Goal: Task Accomplishment & Management: Complete application form

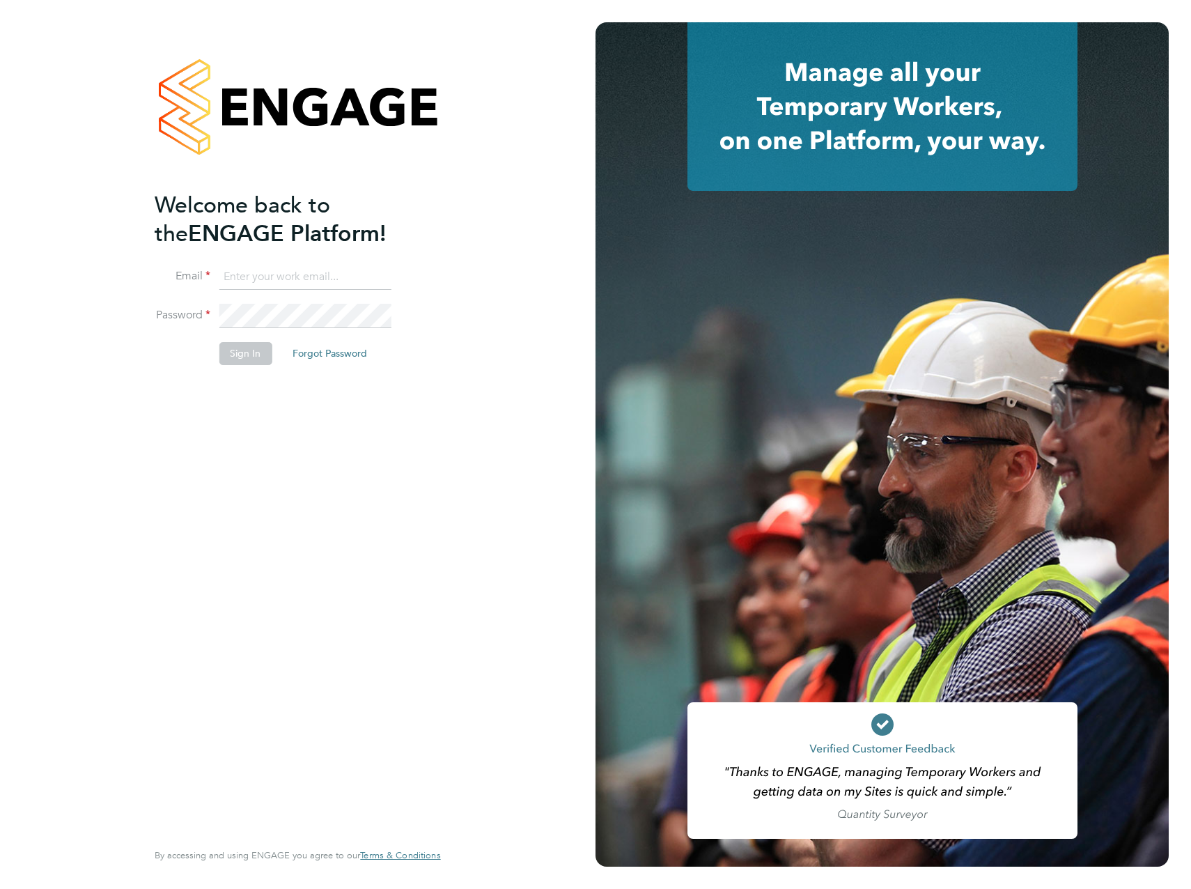
type input "ellie.davis@vistry.co.uk"
drag, startPoint x: 173, startPoint y: 332, endPoint x: 229, endPoint y: 352, distance: 59.1
click at [173, 332] on li "Password" at bounding box center [291, 323] width 272 height 39
click at [231, 352] on button "Sign In" at bounding box center [245, 353] width 53 height 22
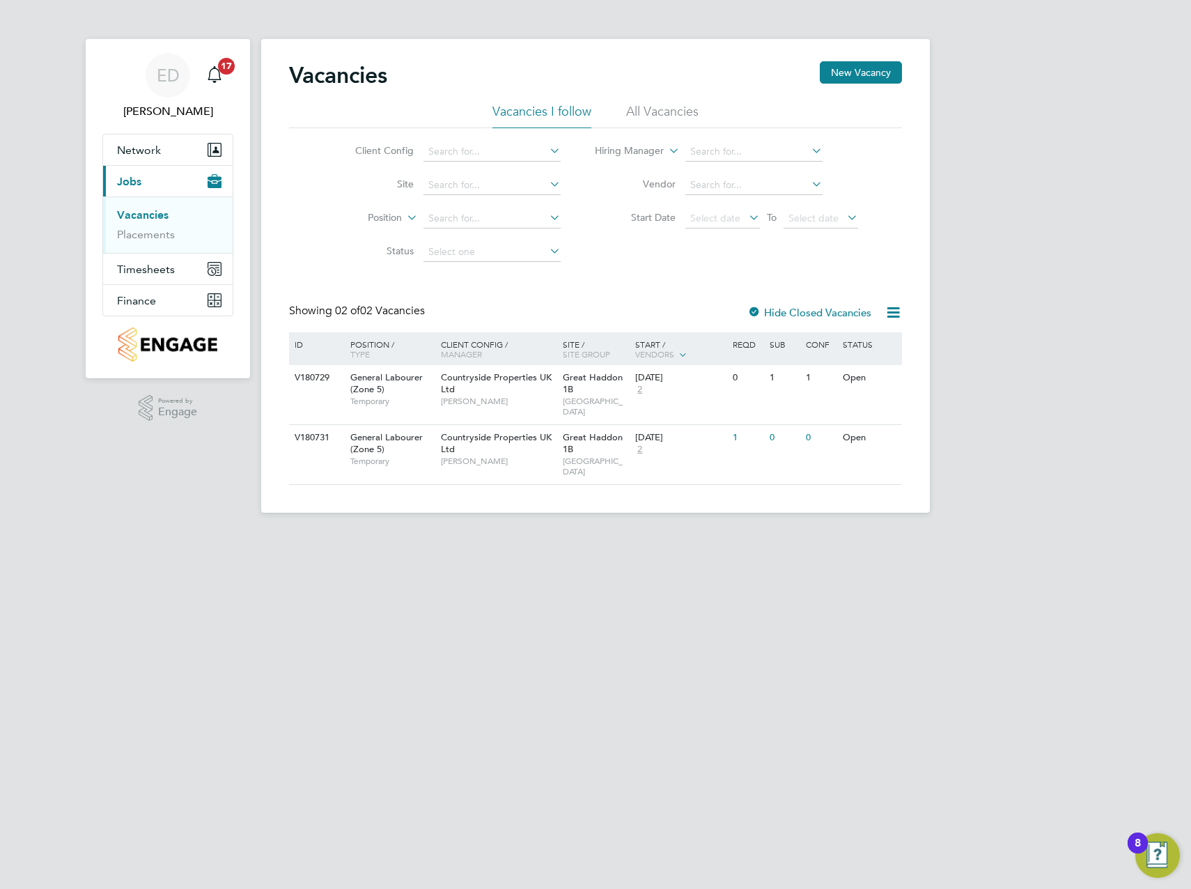
drag, startPoint x: 871, startPoint y: 70, endPoint x: 853, endPoint y: 99, distance: 34.4
click at [871, 70] on button "New Vacancy" at bounding box center [861, 72] width 82 height 22
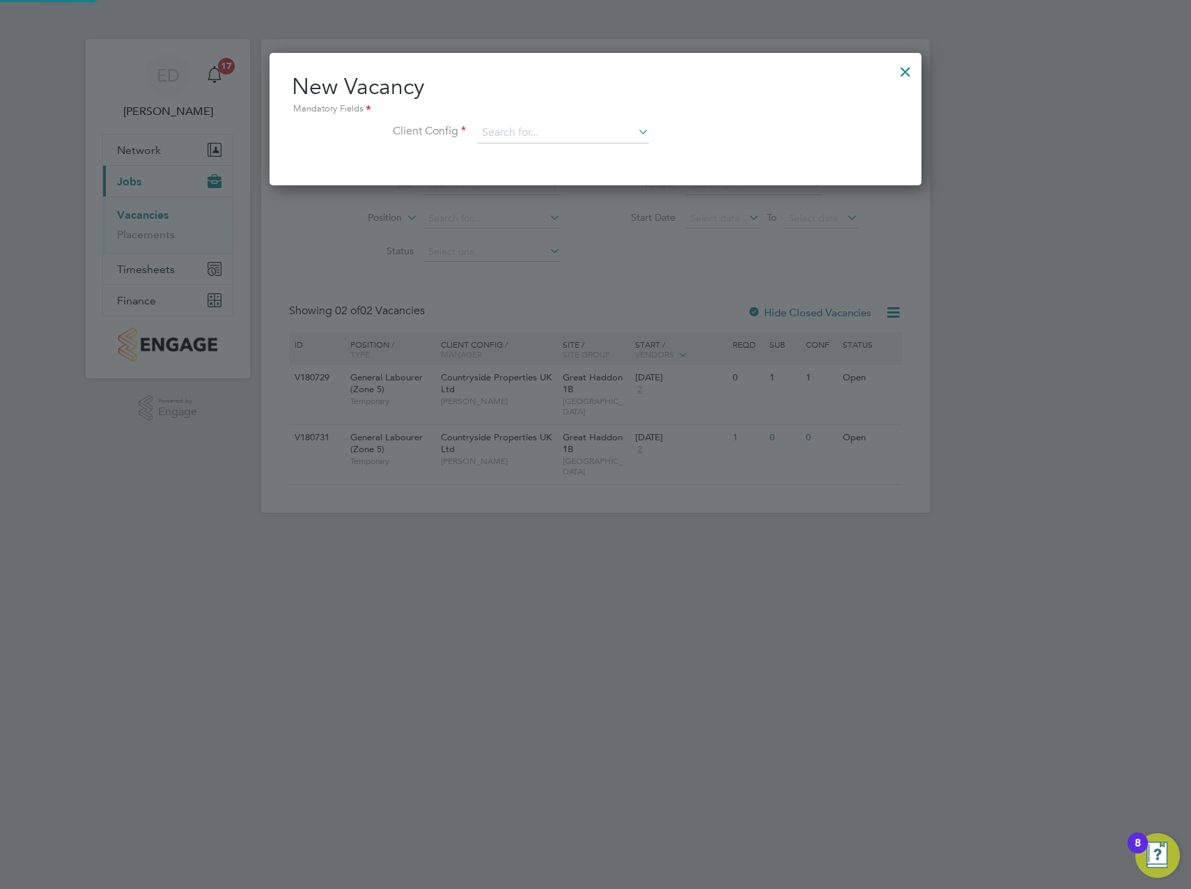
scroll to position [132, 653]
click at [583, 137] on input at bounding box center [563, 133] width 172 height 21
click at [576, 280] on div "Vacancies New Vacancy Vacancies I follow All Vacancies Client Config Site Posit…" at bounding box center [595, 276] width 669 height 474
click at [584, 137] on input at bounding box center [563, 133] width 172 height 21
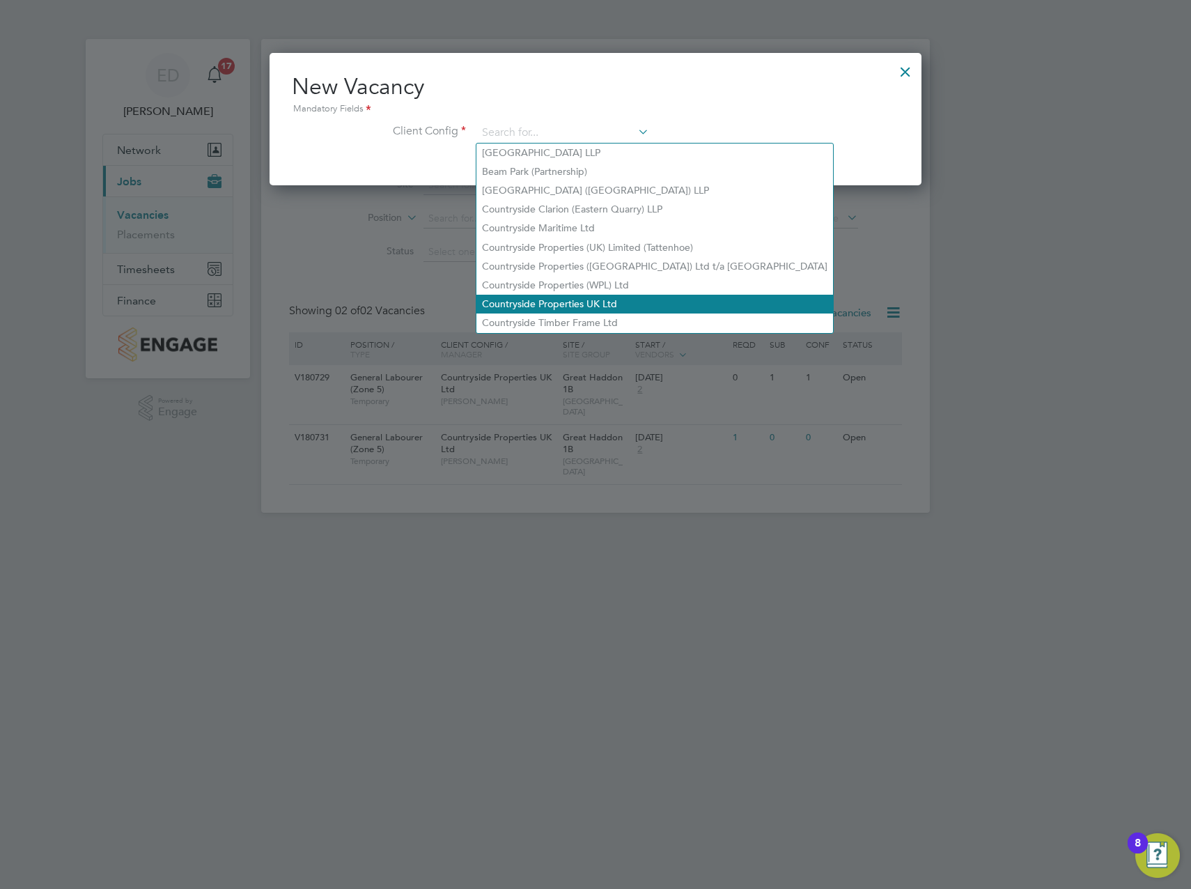
click at [622, 295] on li "Countryside Properties UK Ltd" at bounding box center [655, 304] width 357 height 19
type input "Countryside Properties UK Ltd"
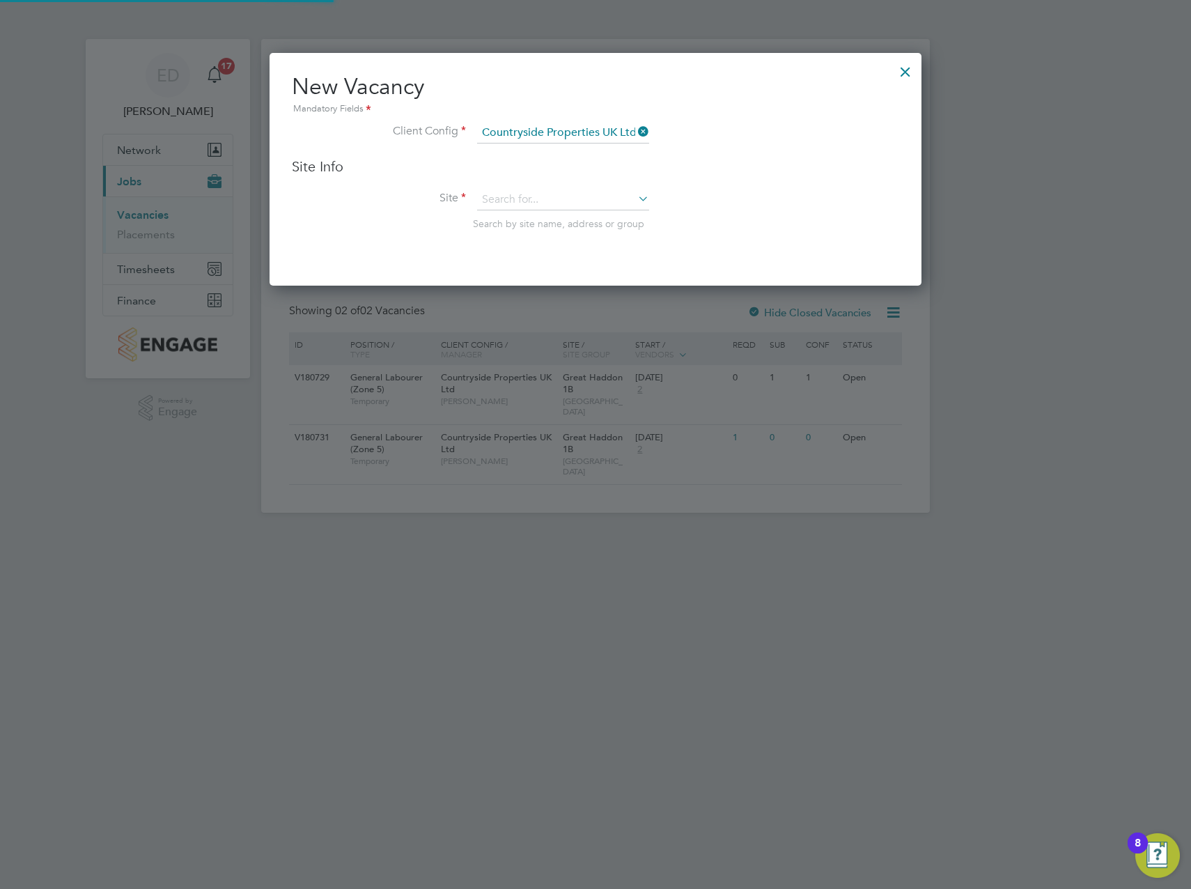
scroll to position [233, 653]
click at [542, 200] on input at bounding box center [563, 200] width 172 height 21
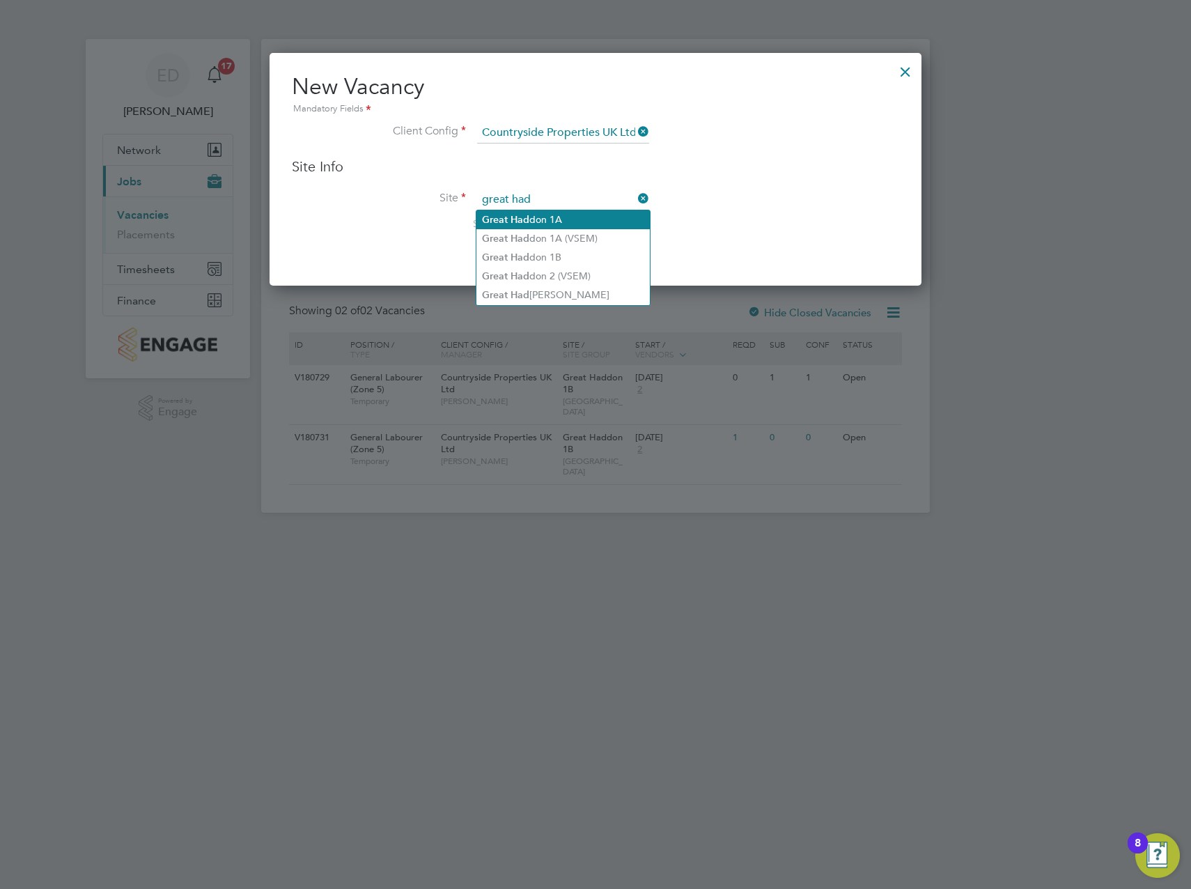
click at [572, 218] on li "Great Had don 1A" at bounding box center [563, 219] width 173 height 19
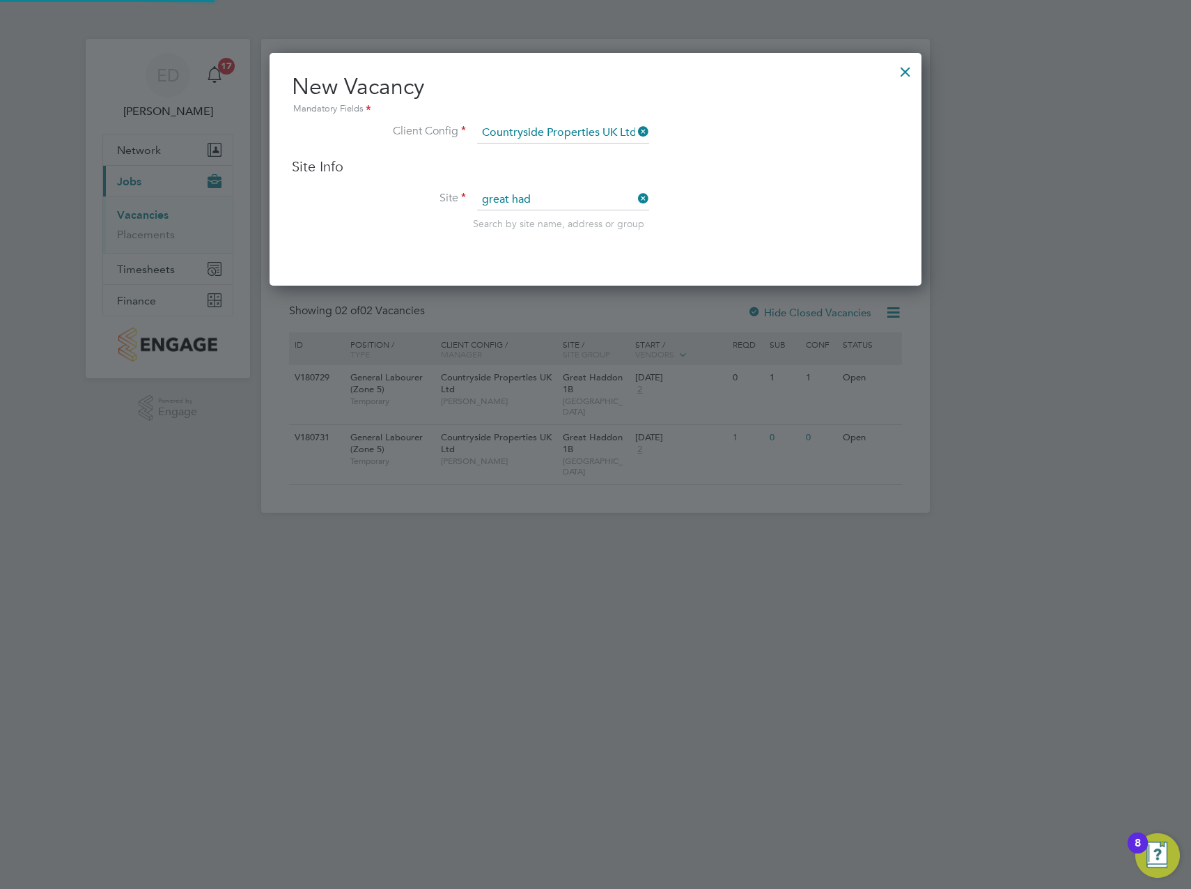
type input "Great Haddon 1A"
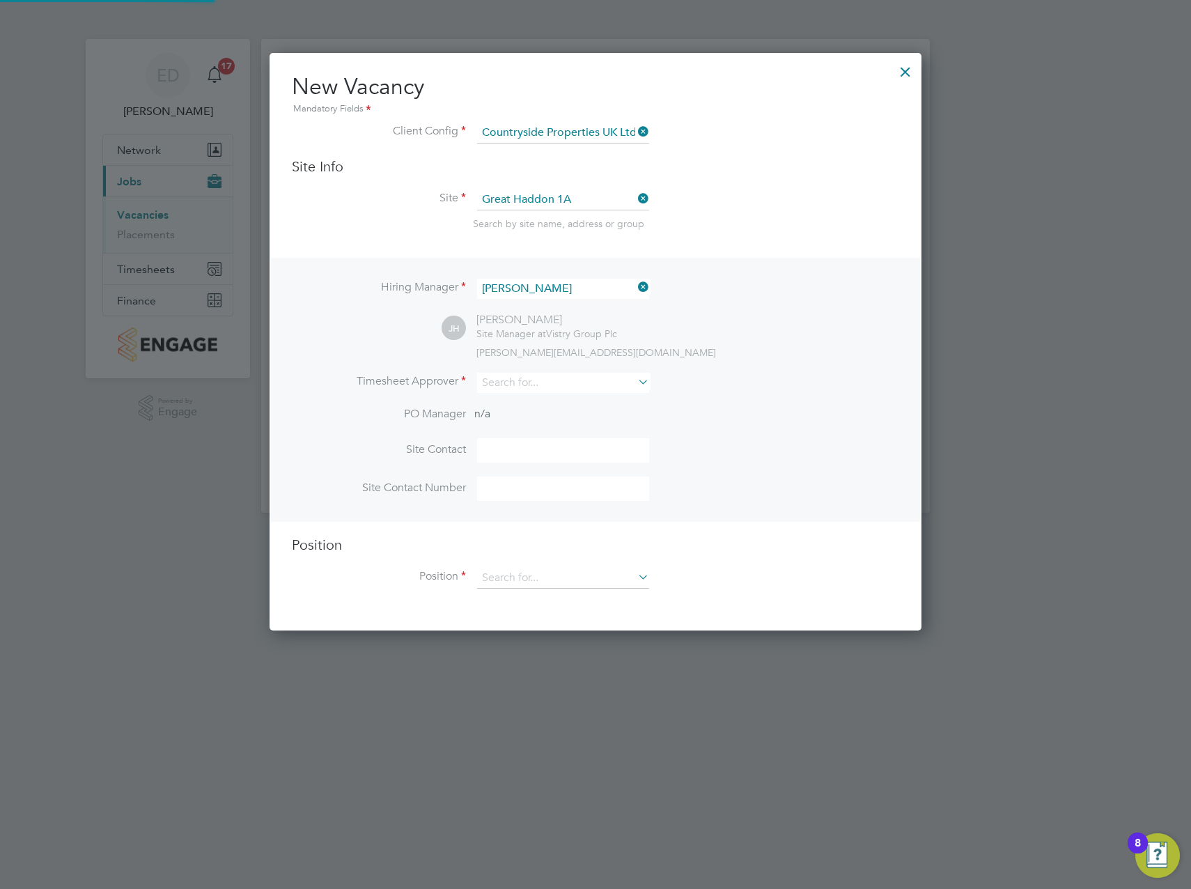
scroll to position [578, 653]
click at [519, 377] on input at bounding box center [563, 383] width 172 height 20
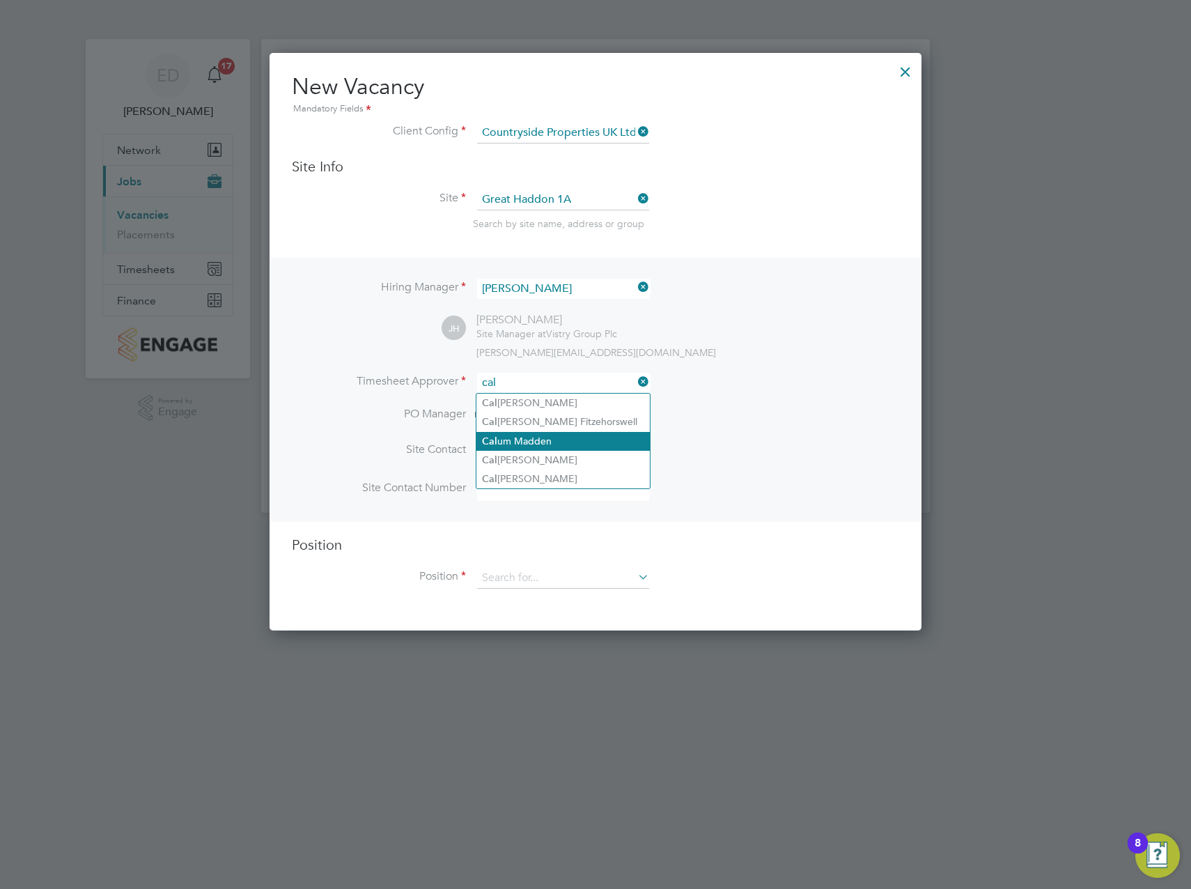
click at [525, 439] on li "Cal um Madden" at bounding box center [563, 441] width 173 height 19
type input "[PERSON_NAME]"
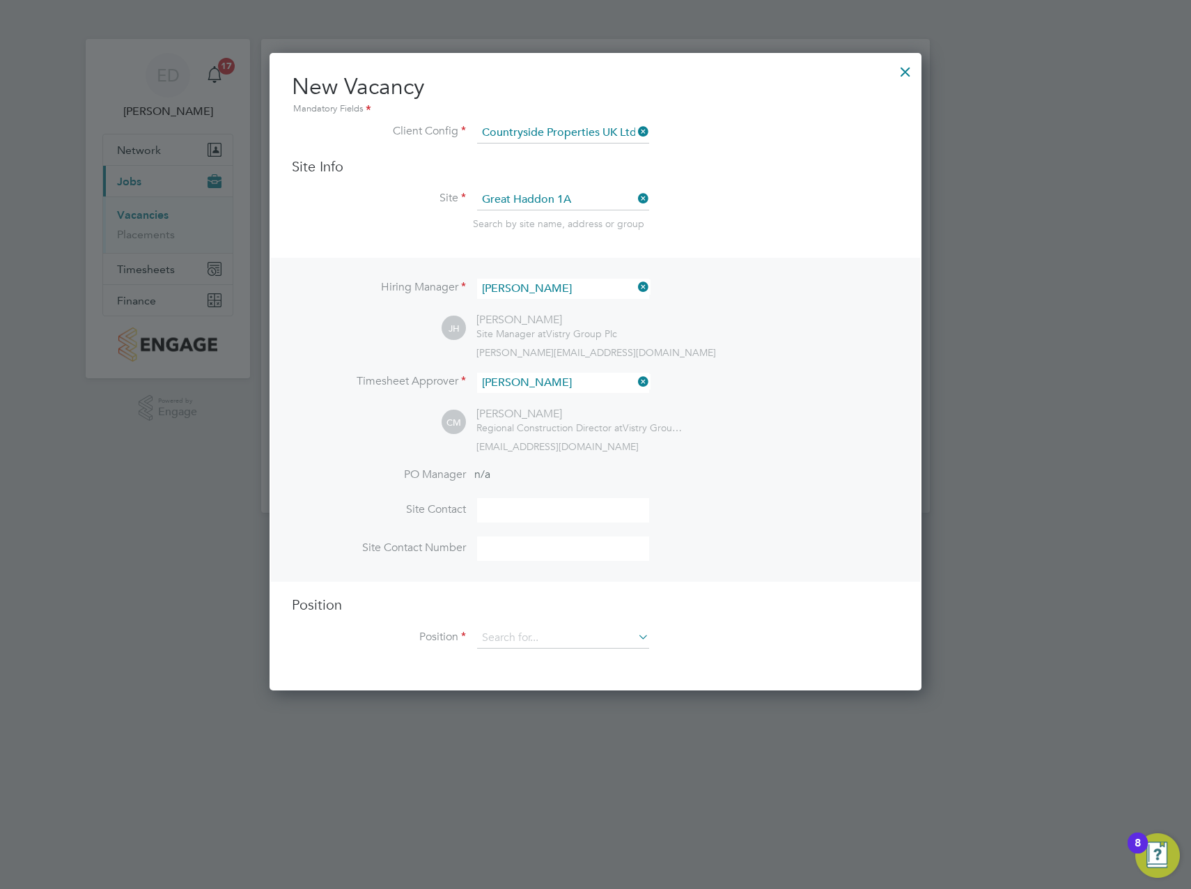
scroll to position [640, 653]
click at [515, 514] on input at bounding box center [563, 510] width 172 height 24
click at [569, 643] on input at bounding box center [563, 638] width 172 height 21
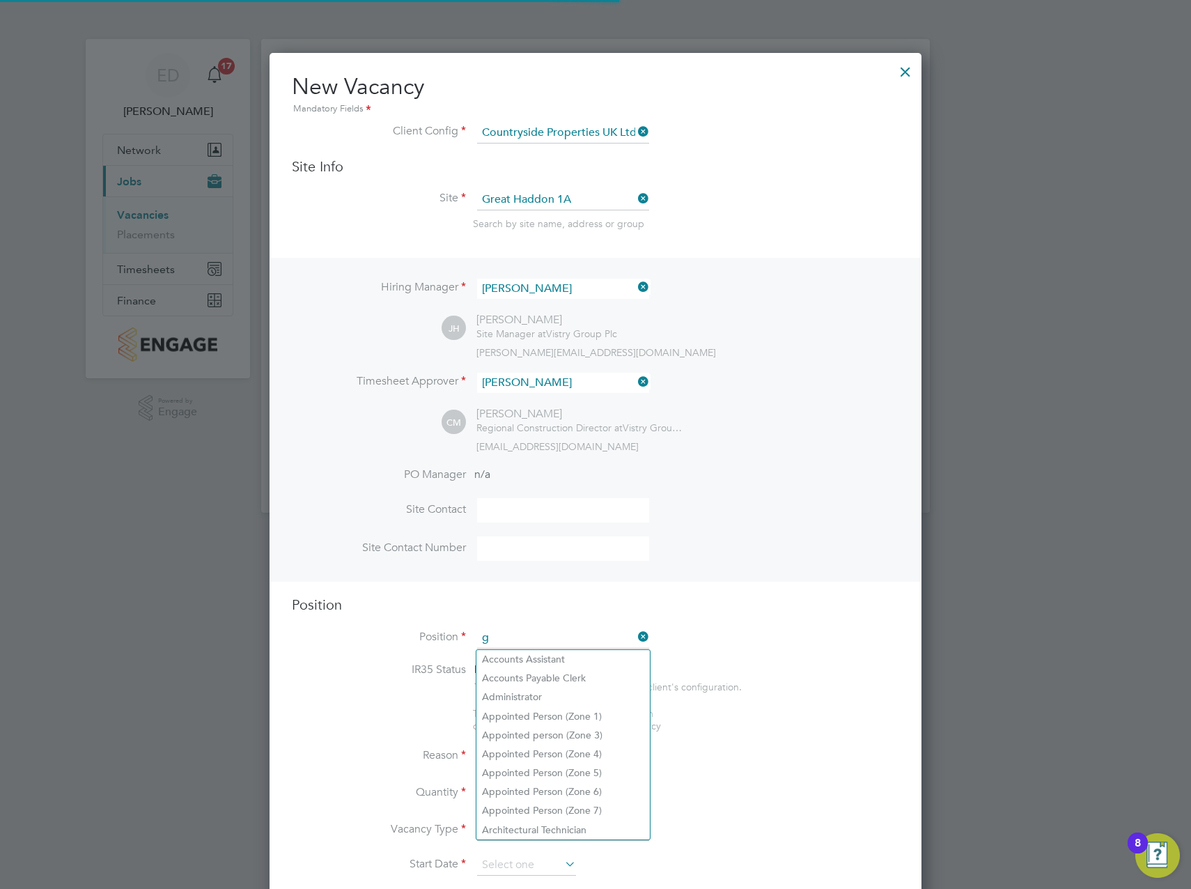
scroll to position [2003, 653]
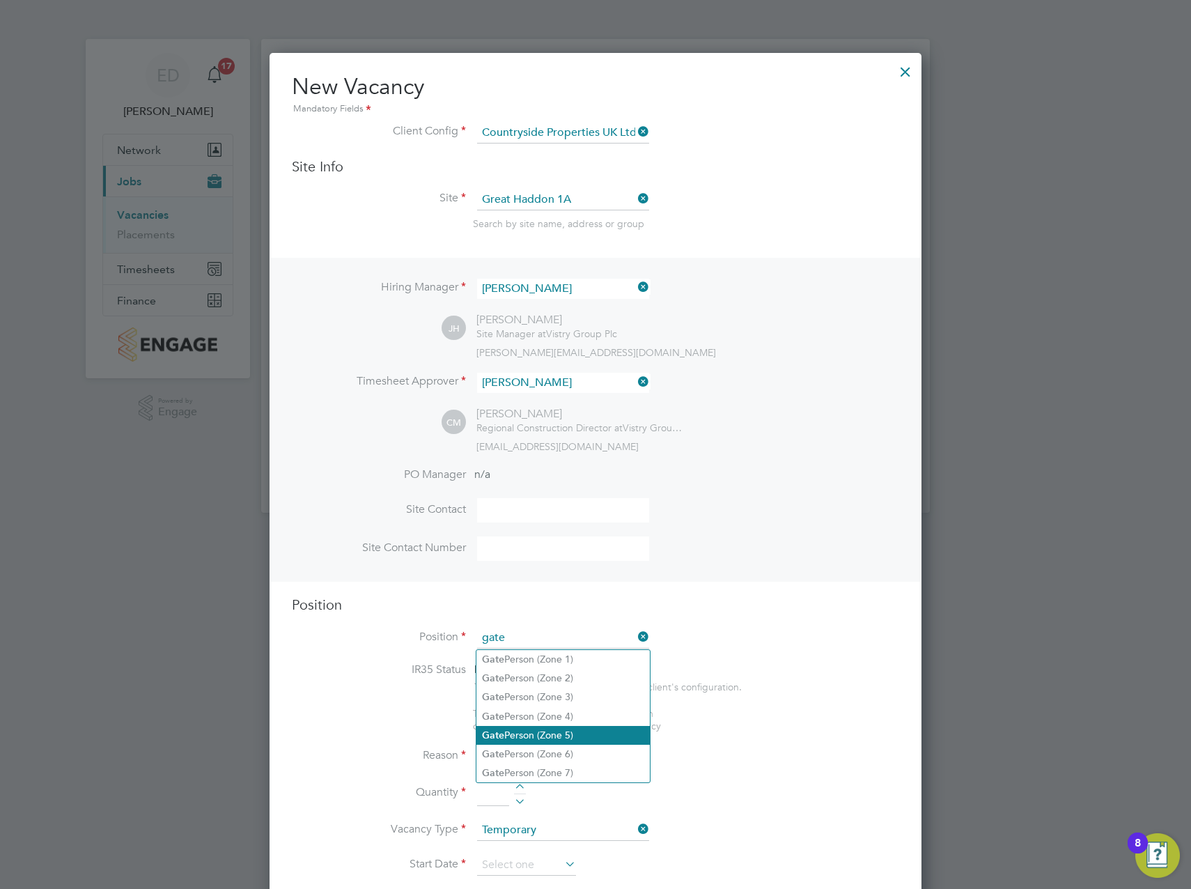
click at [556, 728] on li "Gate Person (Zone 5)" at bounding box center [563, 735] width 173 height 19
type input "Gate Person (Zone 5)"
type textarea "- Welcoming visitors and signing visitors in and out of site - Checking CSCS ca…"
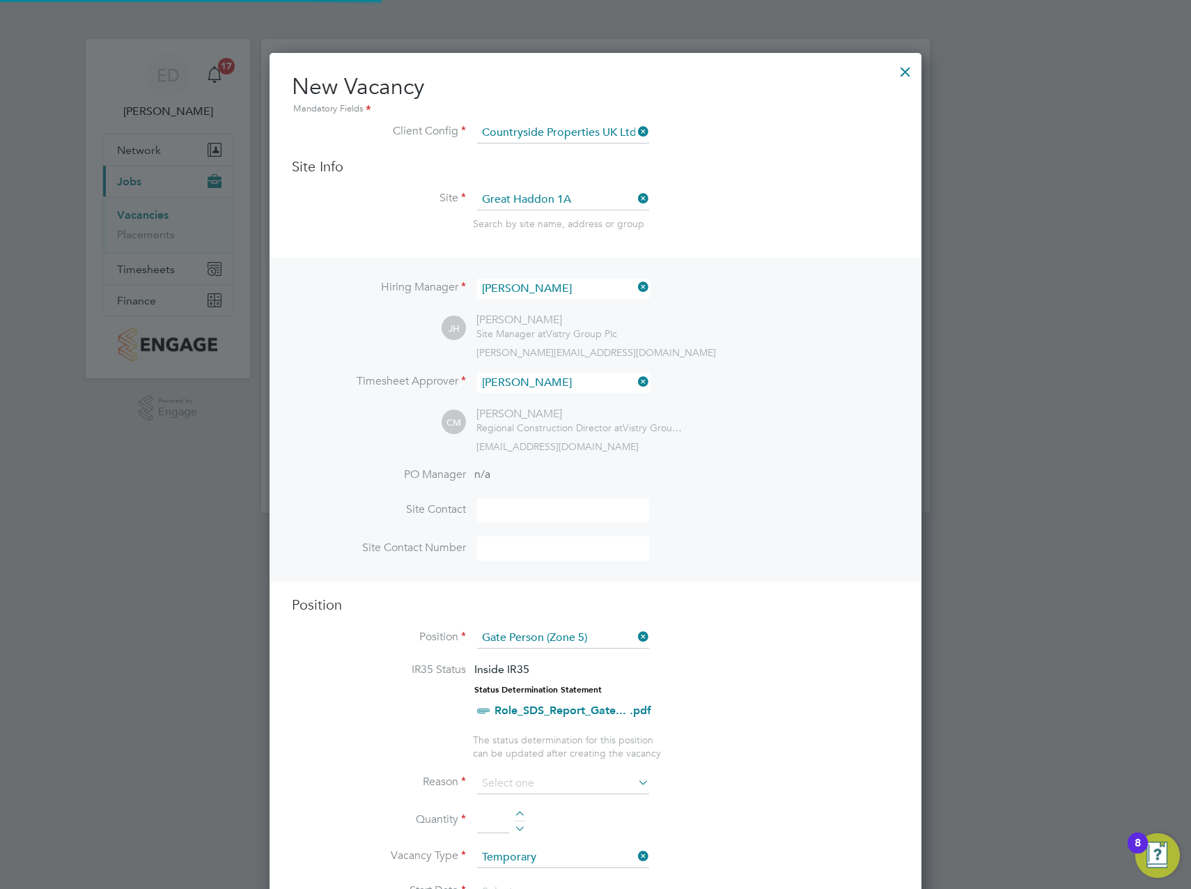
scroll to position [41, 73]
click at [521, 813] on div at bounding box center [520, 816] width 12 height 10
type input "1"
click at [534, 781] on input at bounding box center [563, 783] width 172 height 21
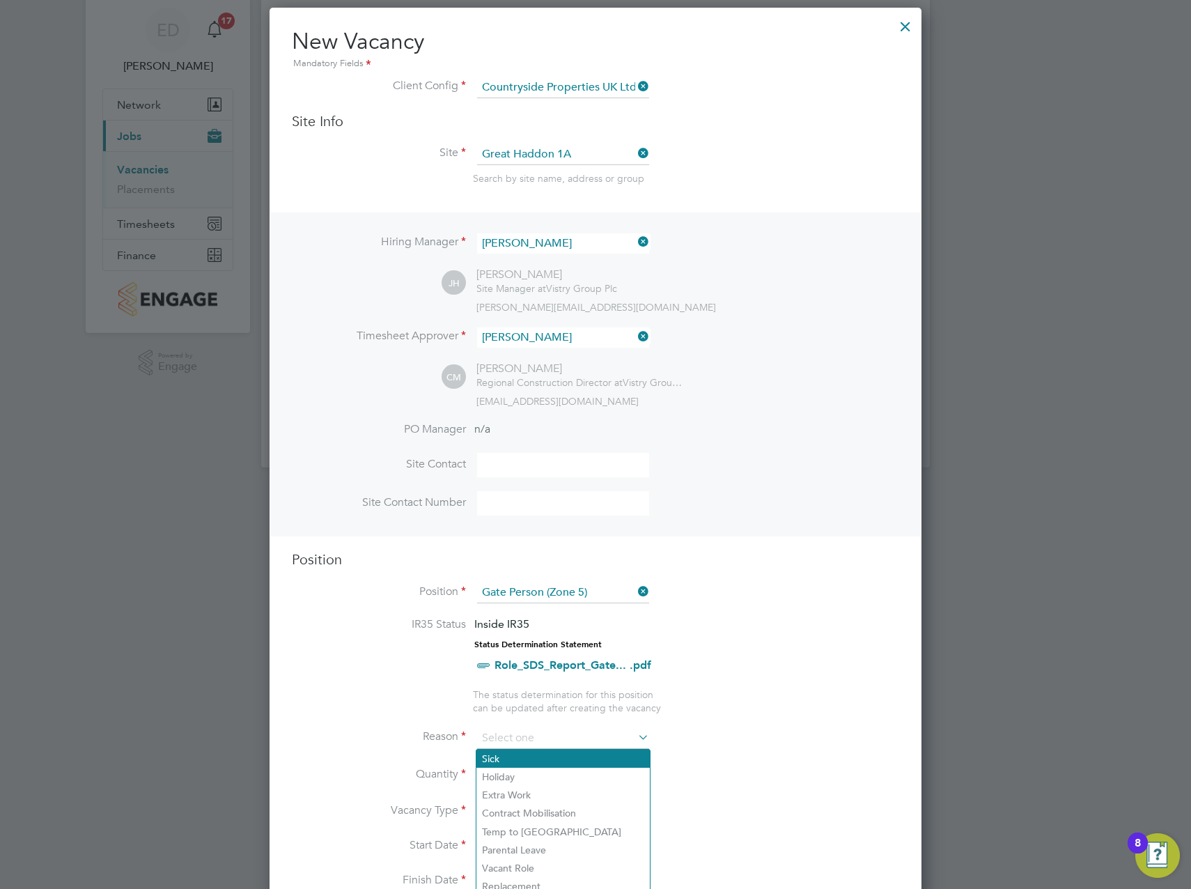
scroll to position [70, 0]
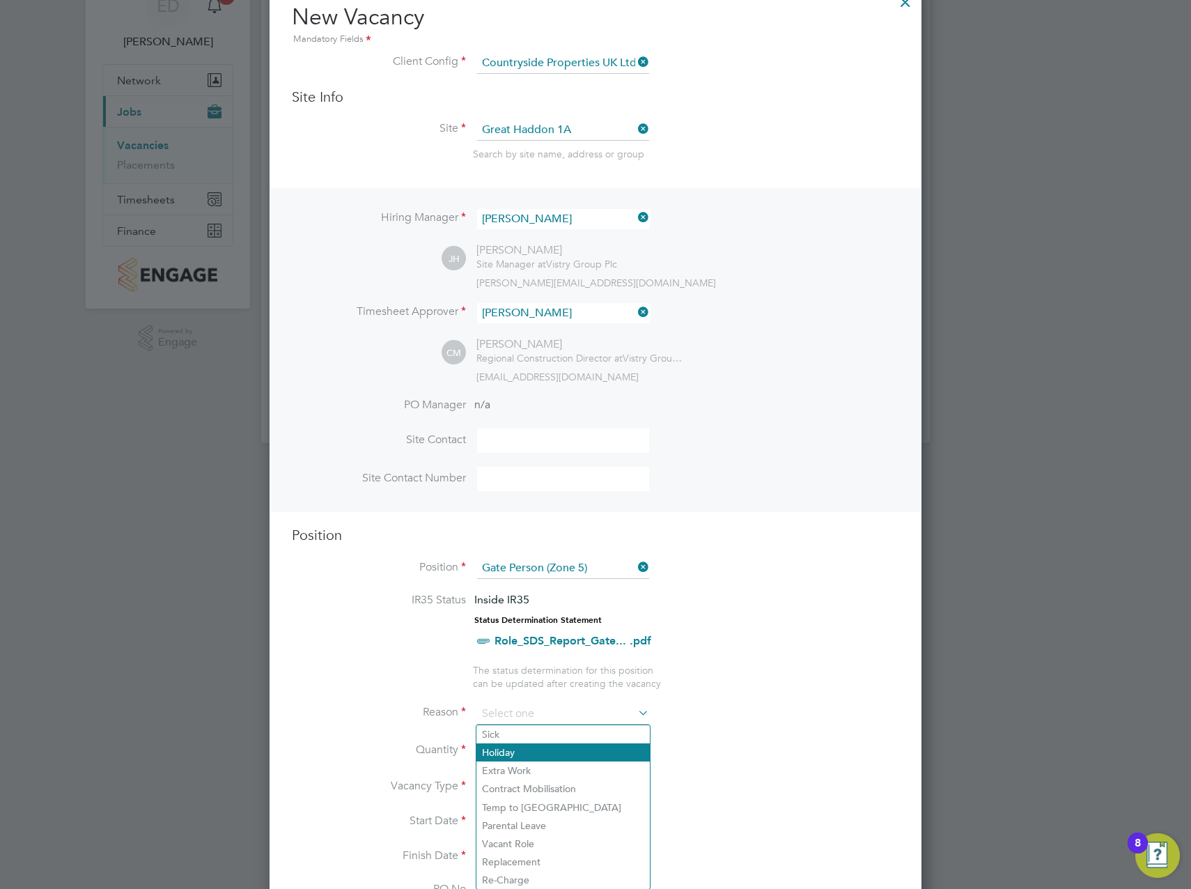
click at [538, 757] on li "Holiday" at bounding box center [563, 752] width 173 height 18
type input "Holiday"
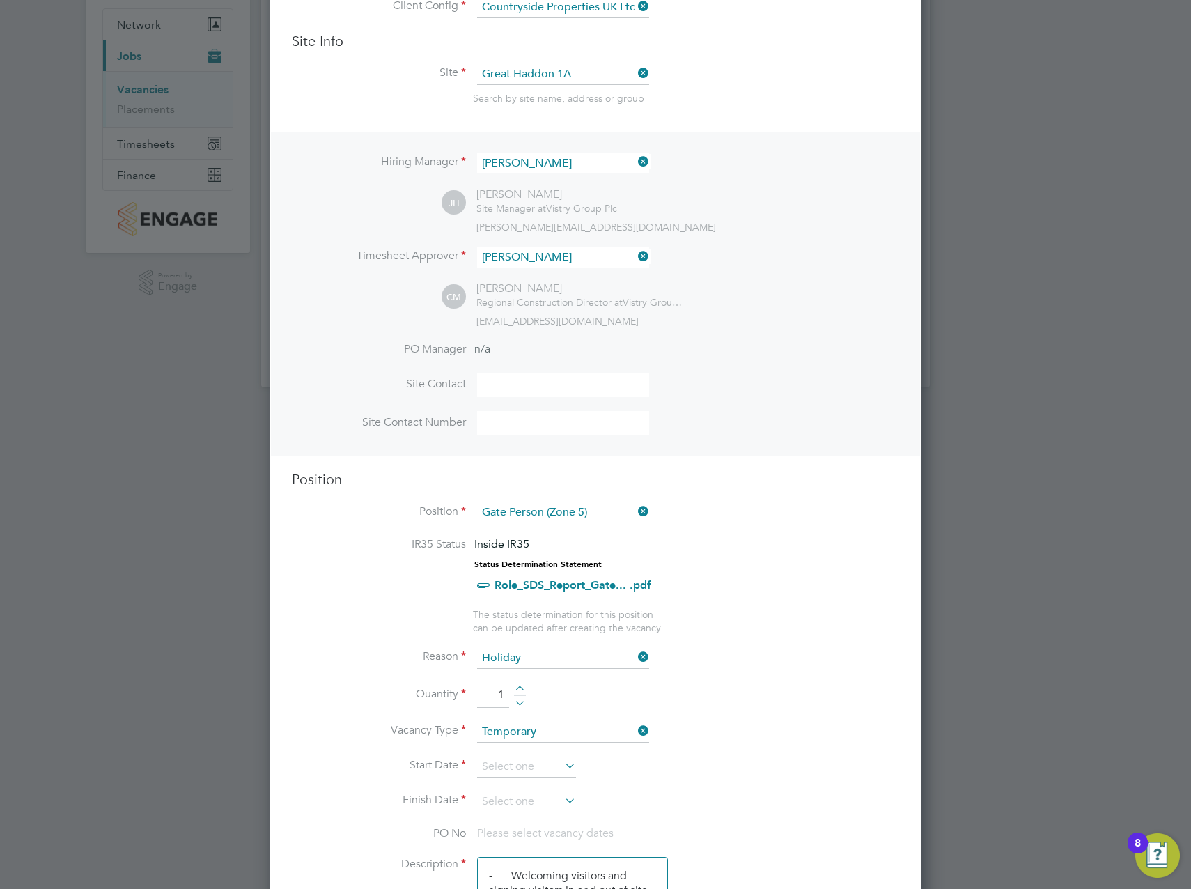
scroll to position [209, 0]
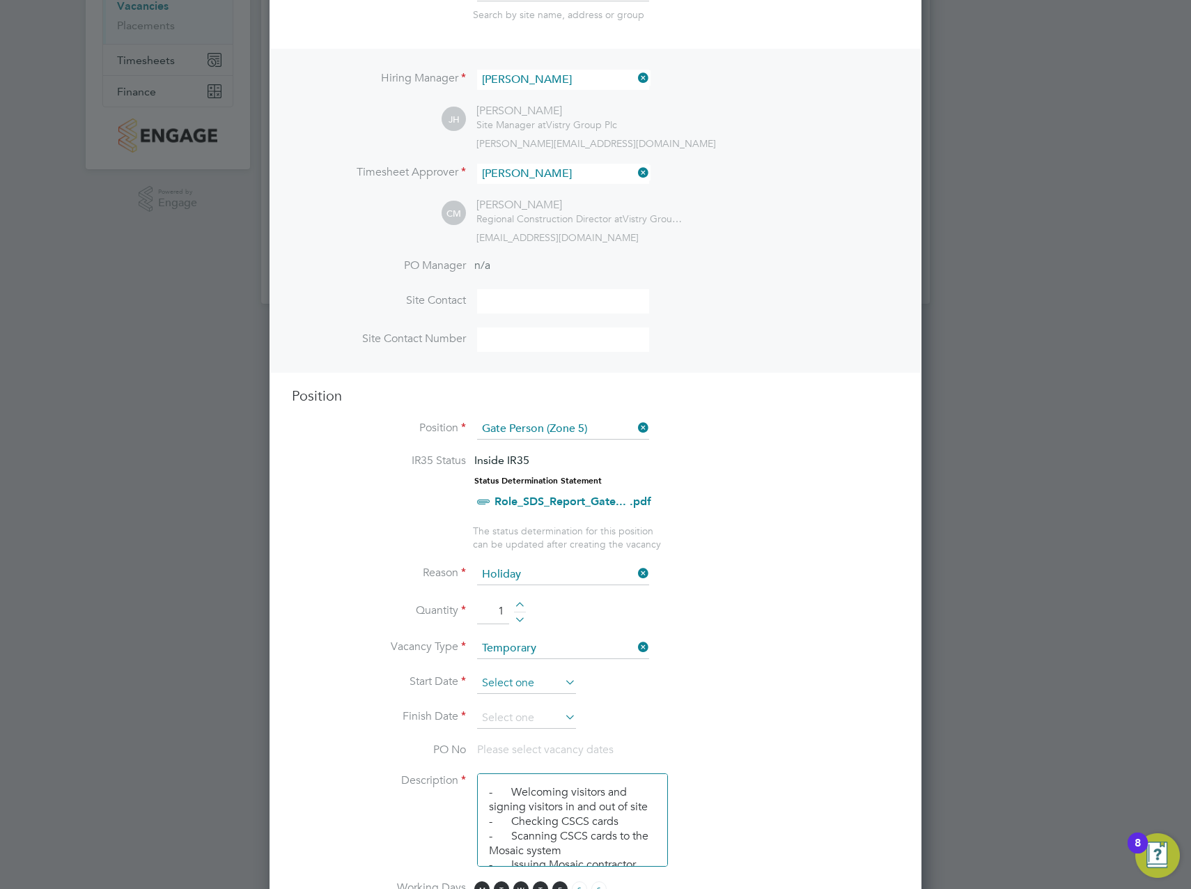
click at [532, 686] on input at bounding box center [526, 683] width 99 height 21
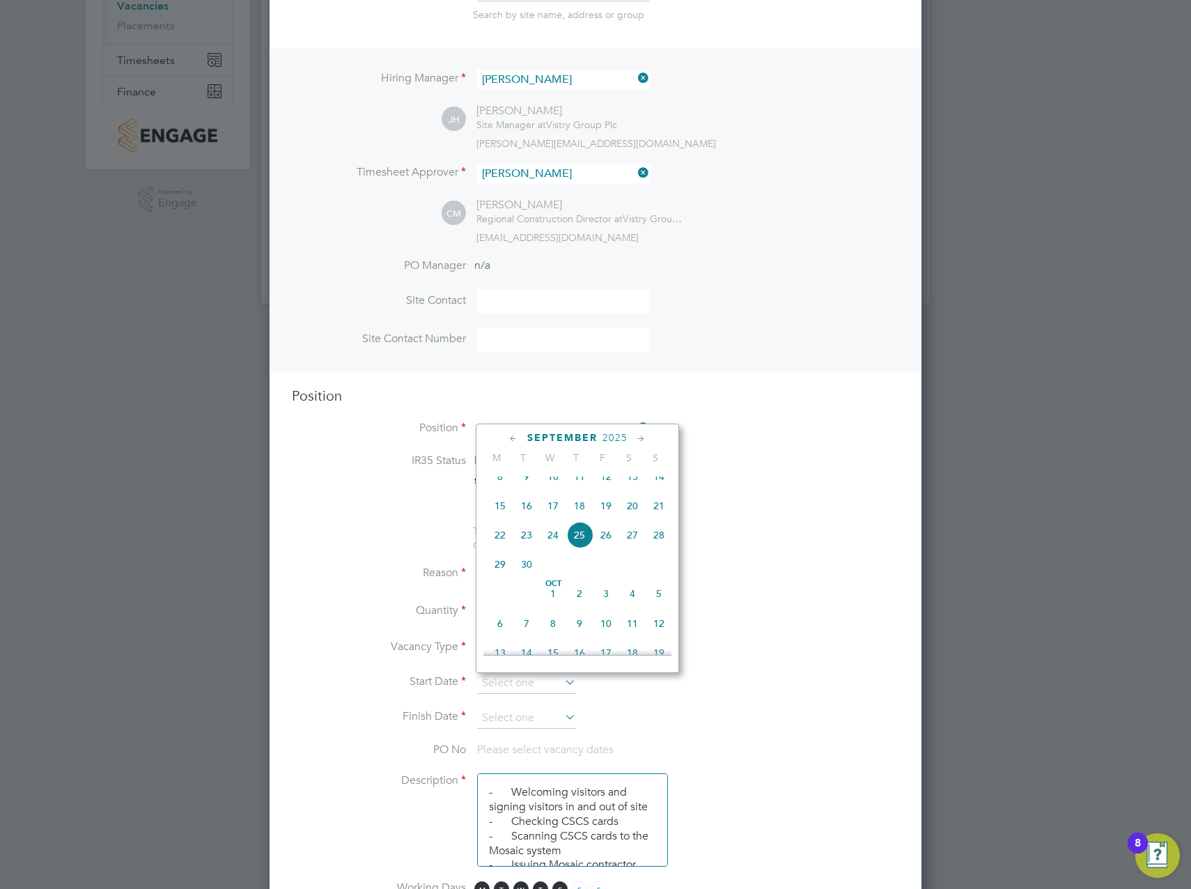
click at [499, 548] on span "22" at bounding box center [500, 535] width 26 height 26
type input "[DATE]"
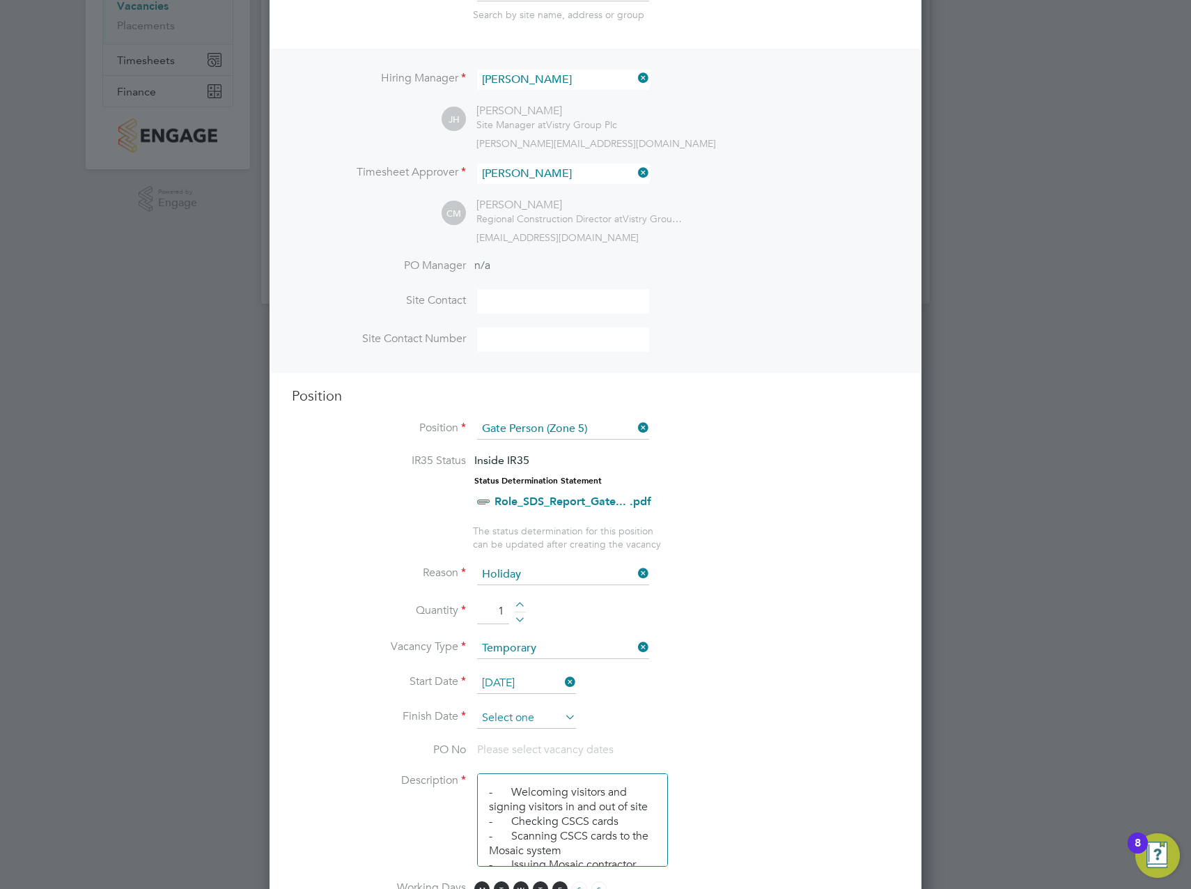
click at [548, 718] on input at bounding box center [526, 718] width 99 height 21
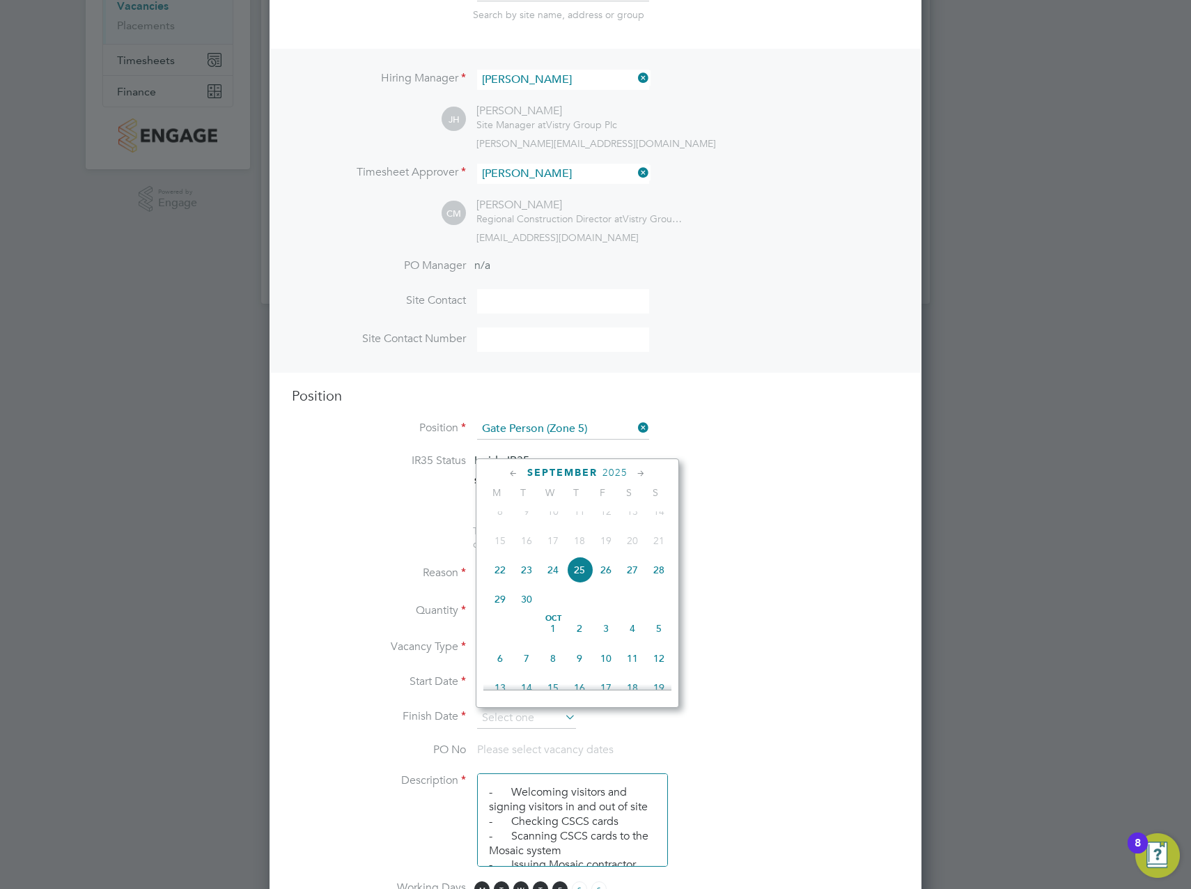
click at [582, 583] on span "25" at bounding box center [579, 570] width 26 height 26
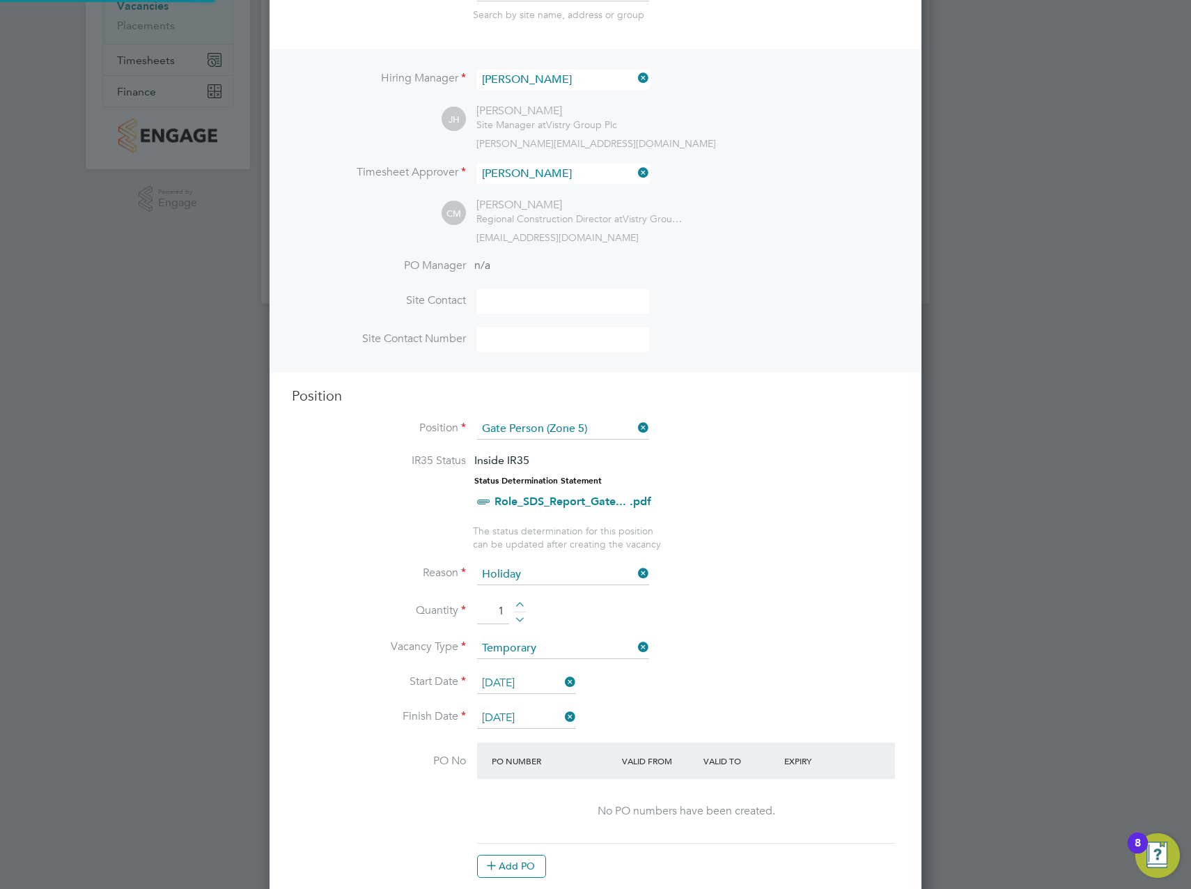
scroll to position [2123, 653]
click at [534, 729] on input "[DATE]" at bounding box center [526, 718] width 99 height 21
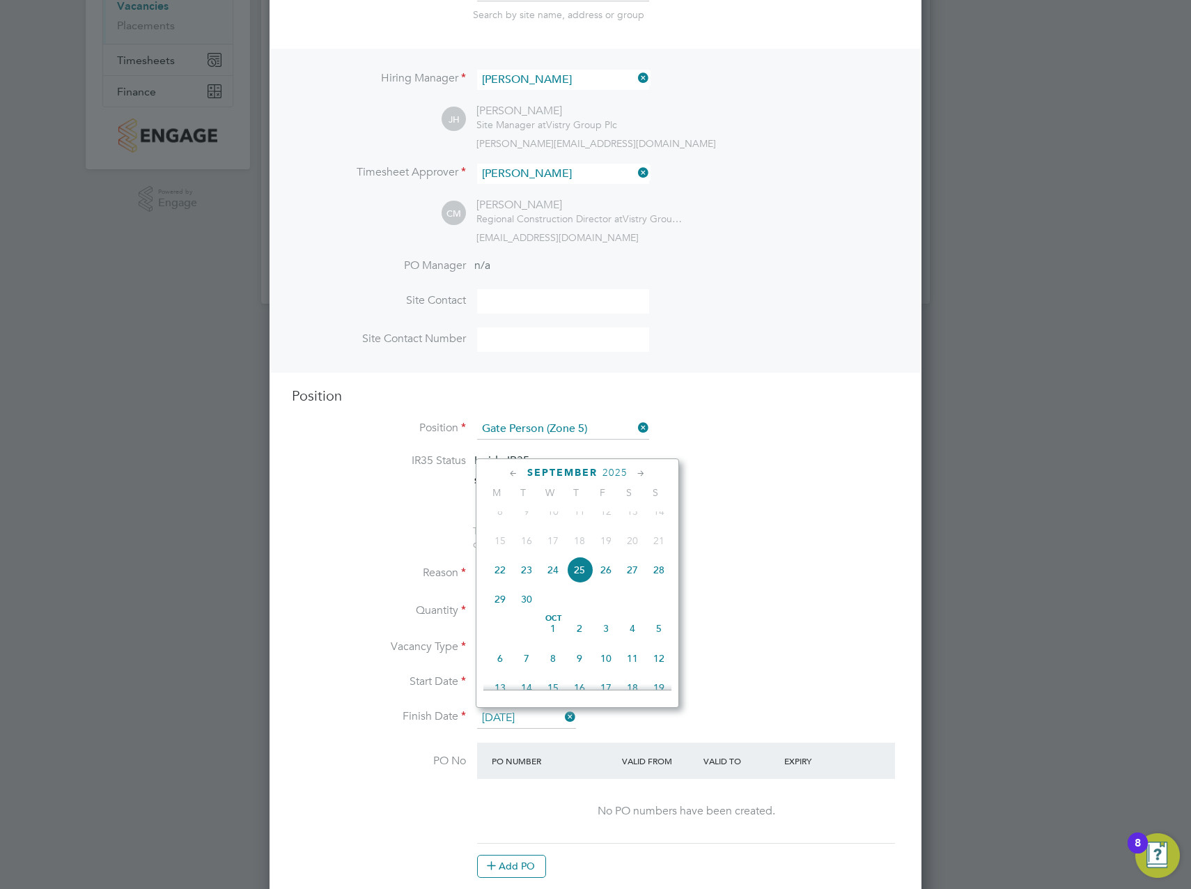
click at [534, 725] on input "[DATE]" at bounding box center [526, 718] width 99 height 21
click at [582, 641] on span "2" at bounding box center [579, 628] width 26 height 26
type input "[DATE]"
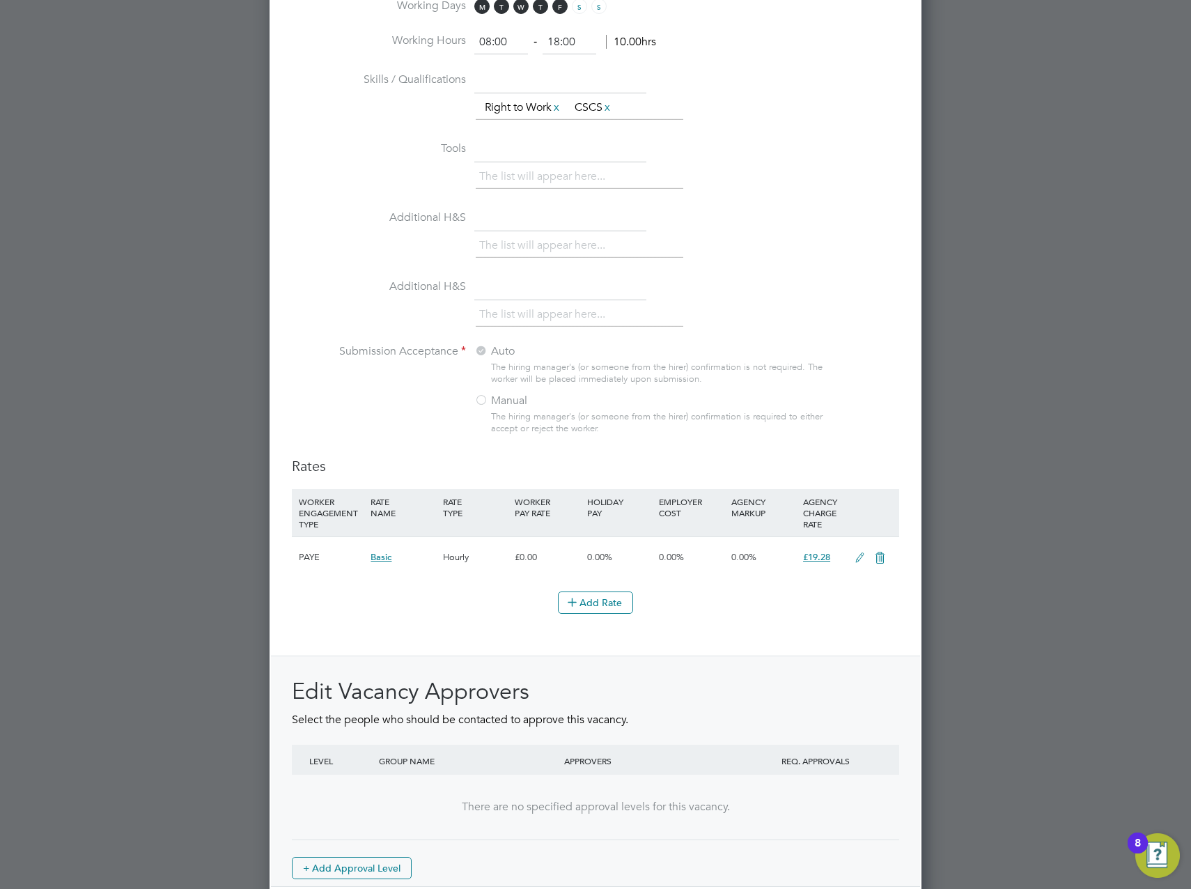
scroll to position [1287, 0]
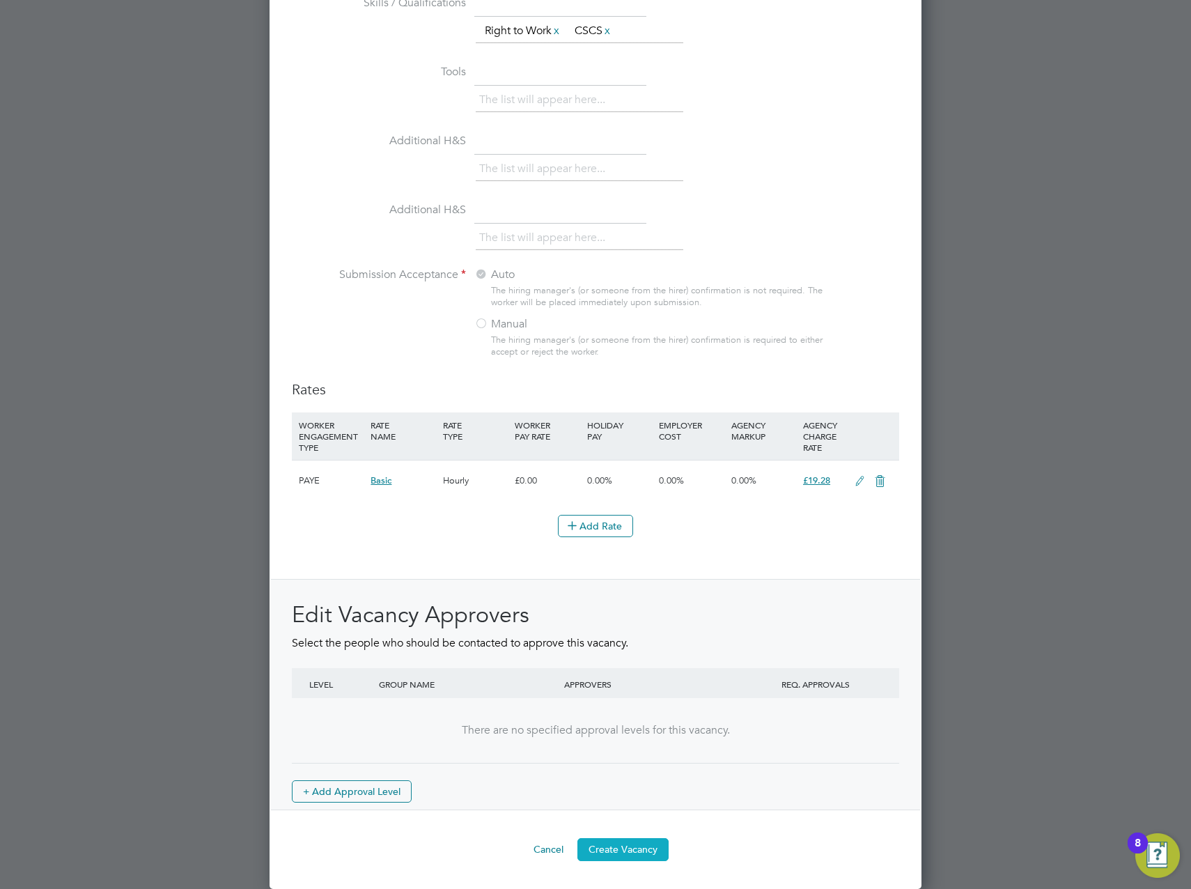
click at [628, 842] on button "Create Vacancy" at bounding box center [623, 849] width 91 height 22
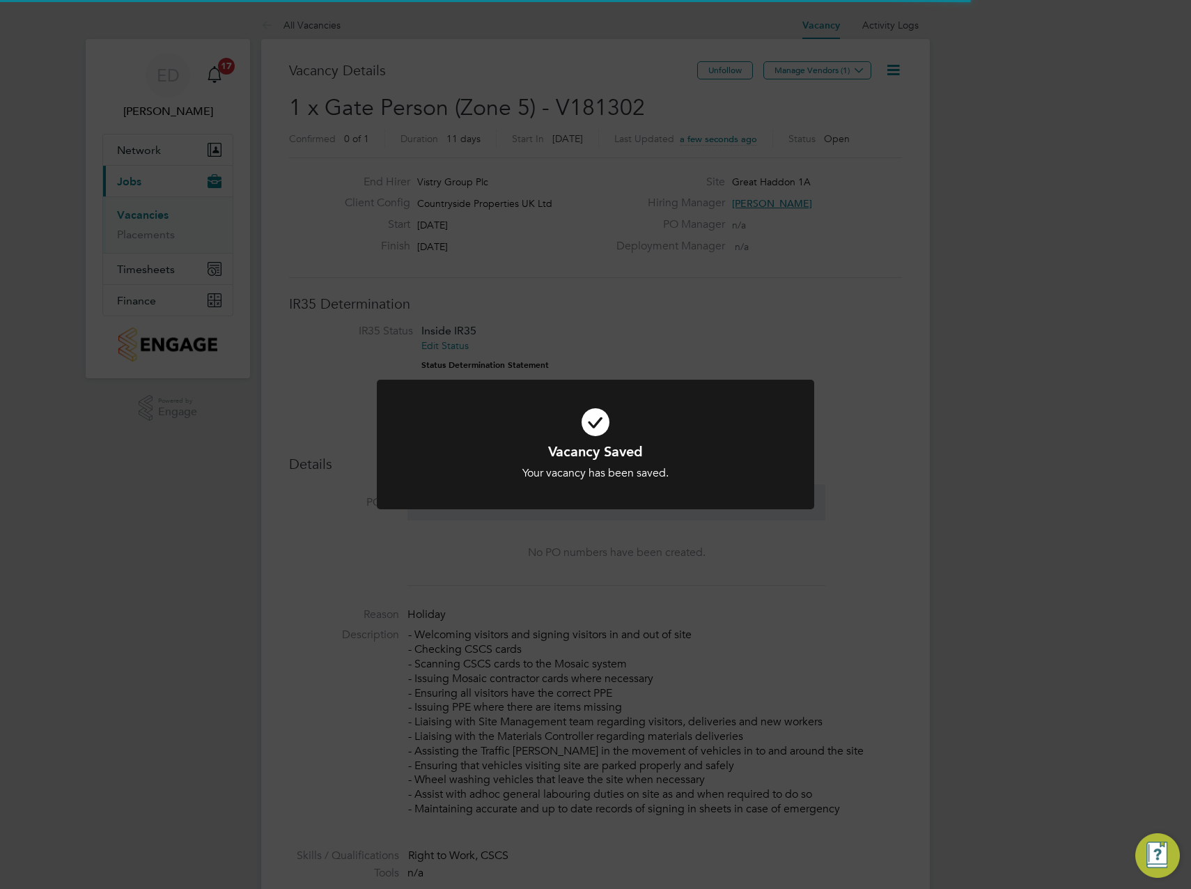
scroll to position [22, 300]
click at [859, 263] on div "Vacancy Saved Your vacancy has been saved. Cancel Okay" at bounding box center [595, 444] width 1191 height 889
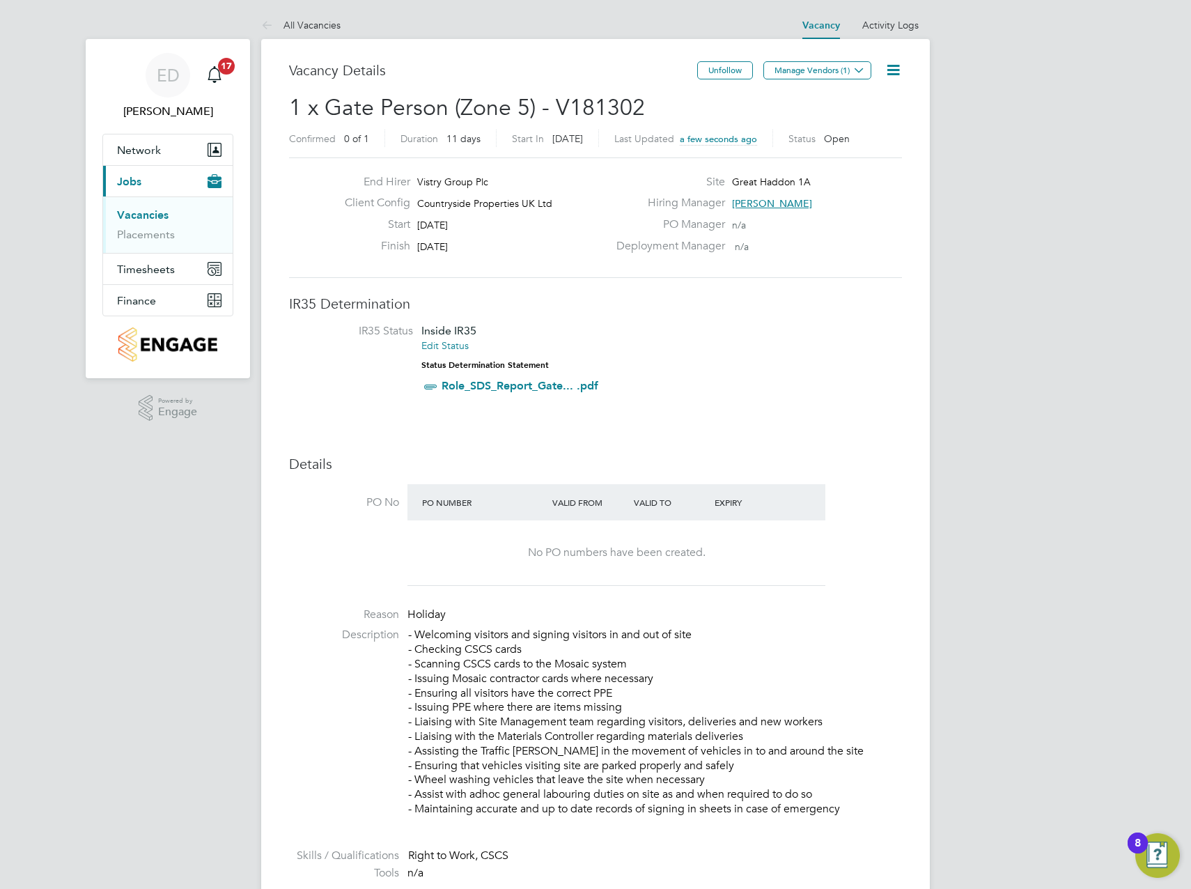
click at [899, 68] on icon at bounding box center [893, 69] width 17 height 17
click at [867, 97] on li "Edit Vacancy e" at bounding box center [859, 103] width 81 height 20
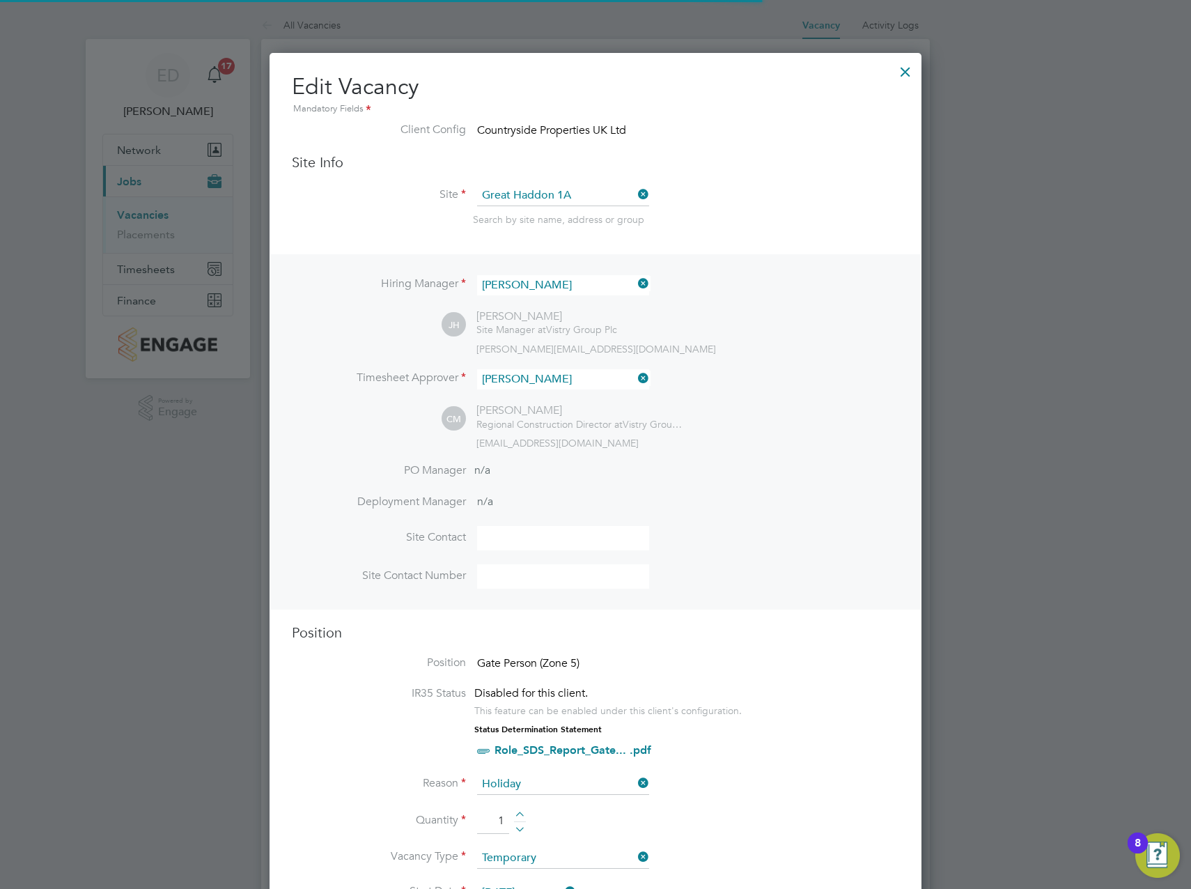
scroll to position [0, 0]
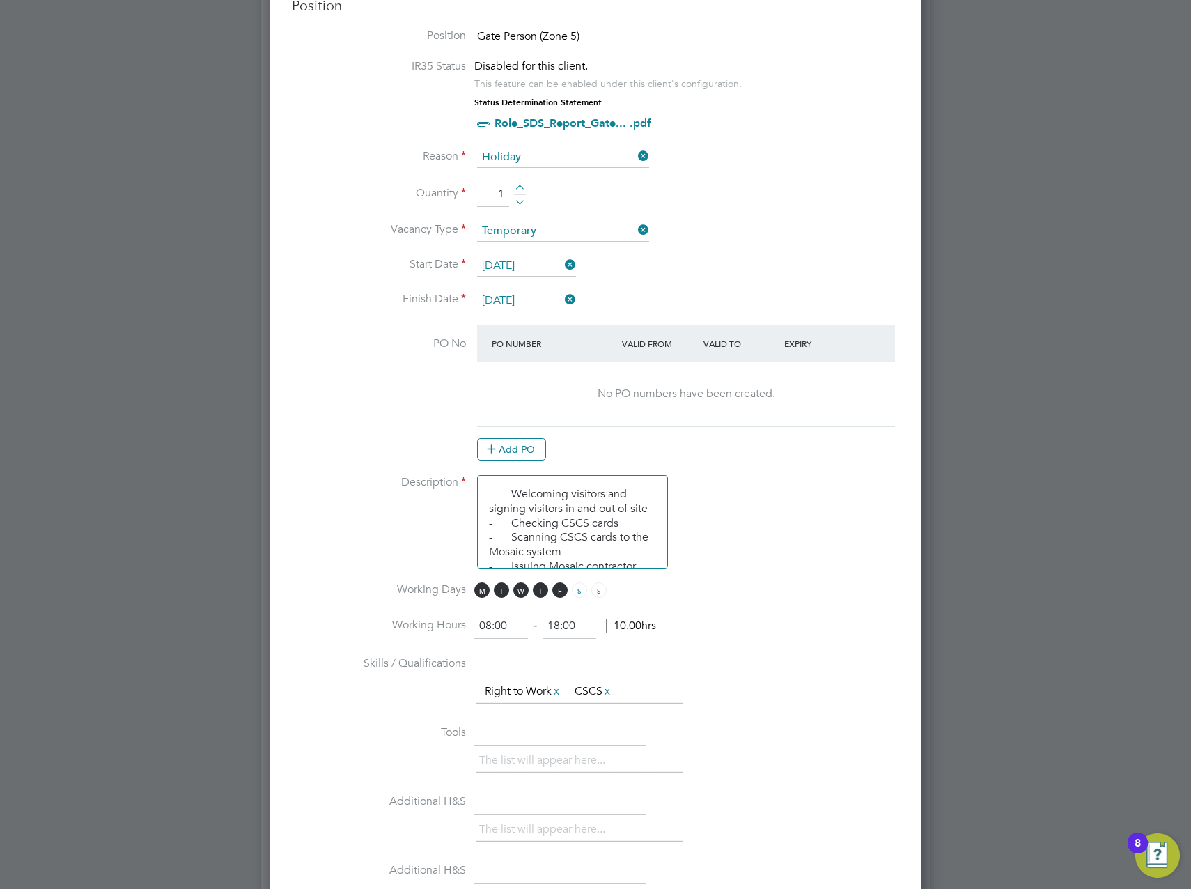
click at [530, 465] on li "PO No PO Number Valid From Valid To Expiry No PO numbers have been created. Add…" at bounding box center [596, 400] width 608 height 150
click at [527, 458] on button "Add PO" at bounding box center [511, 449] width 69 height 22
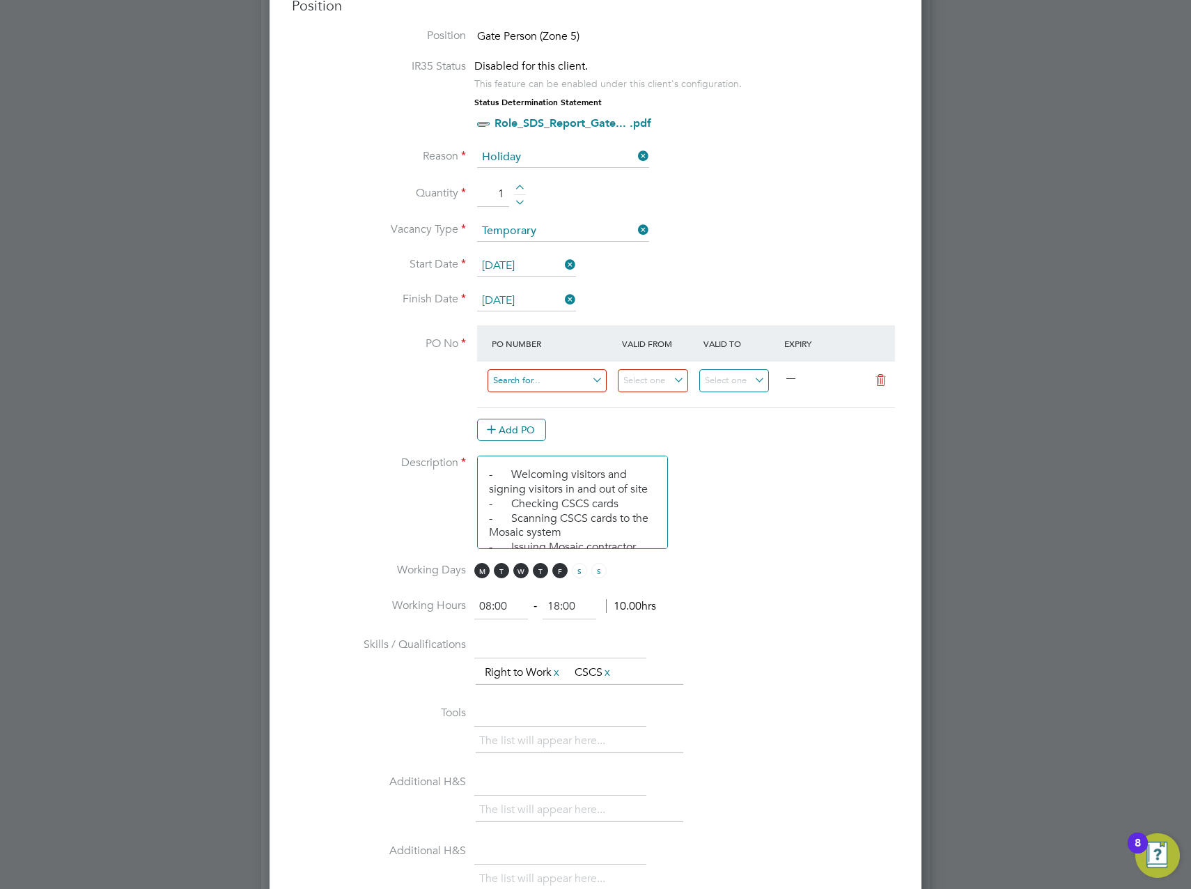
click at [529, 384] on input at bounding box center [547, 380] width 119 height 23
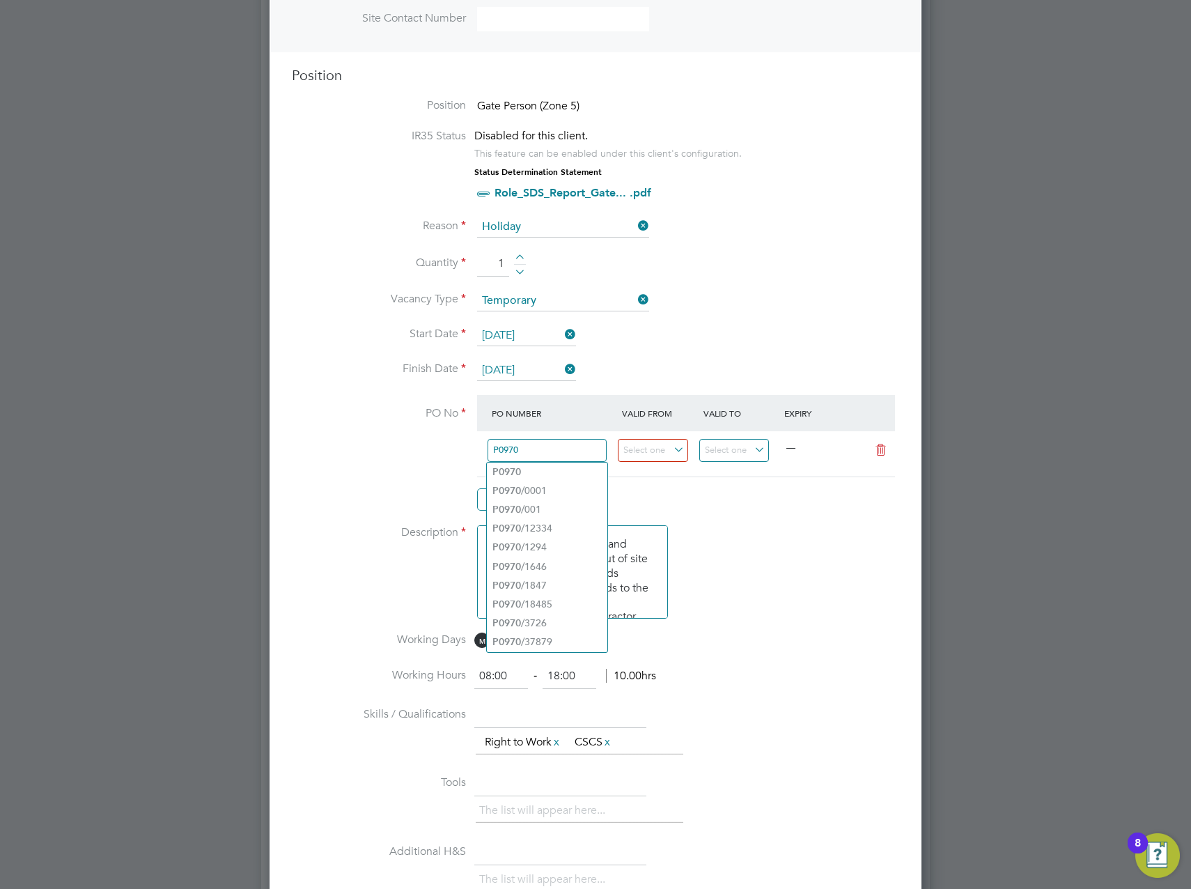
type input "P0970"
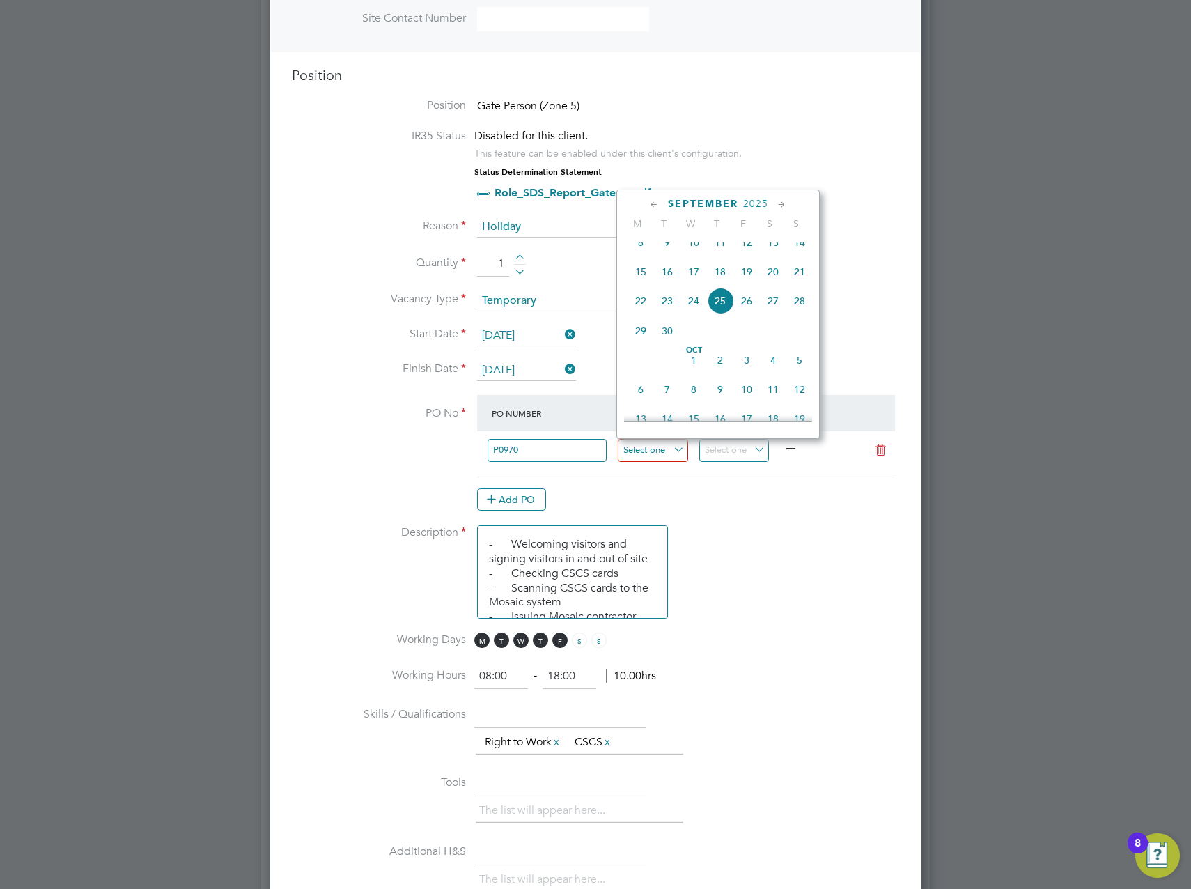
click at [653, 451] on input at bounding box center [653, 450] width 70 height 23
click at [641, 310] on span "22" at bounding box center [641, 301] width 26 height 26
type input "[DATE]"
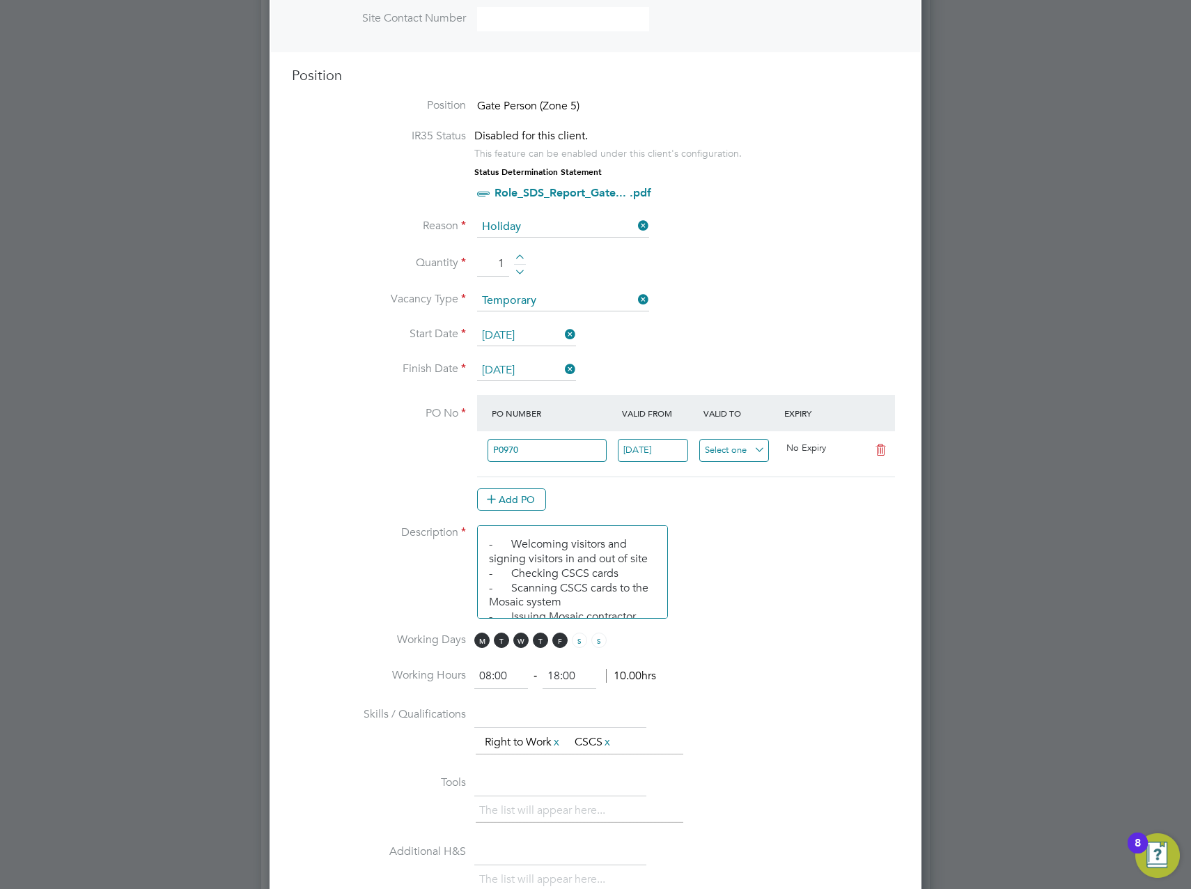
click at [731, 454] on input at bounding box center [735, 450] width 70 height 23
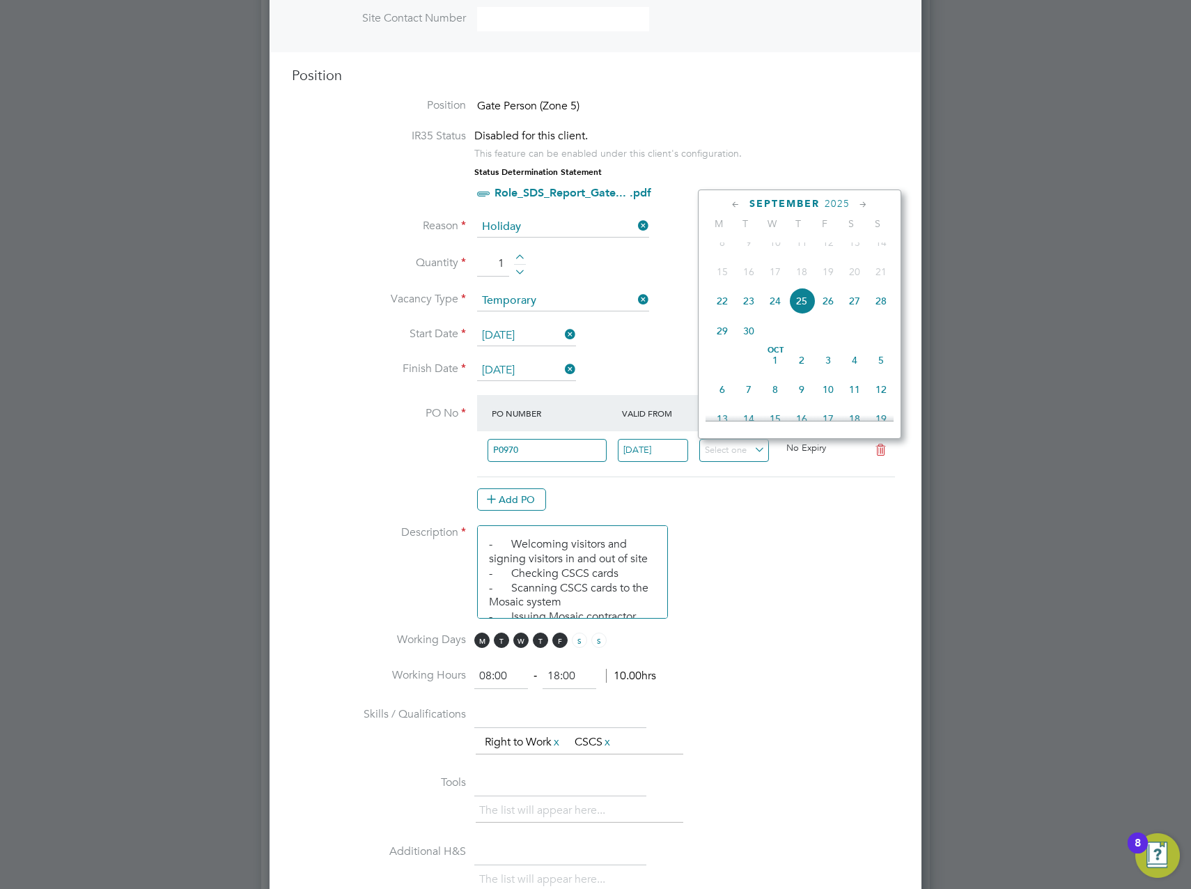
click at [722, 403] on span "6" at bounding box center [722, 389] width 26 height 26
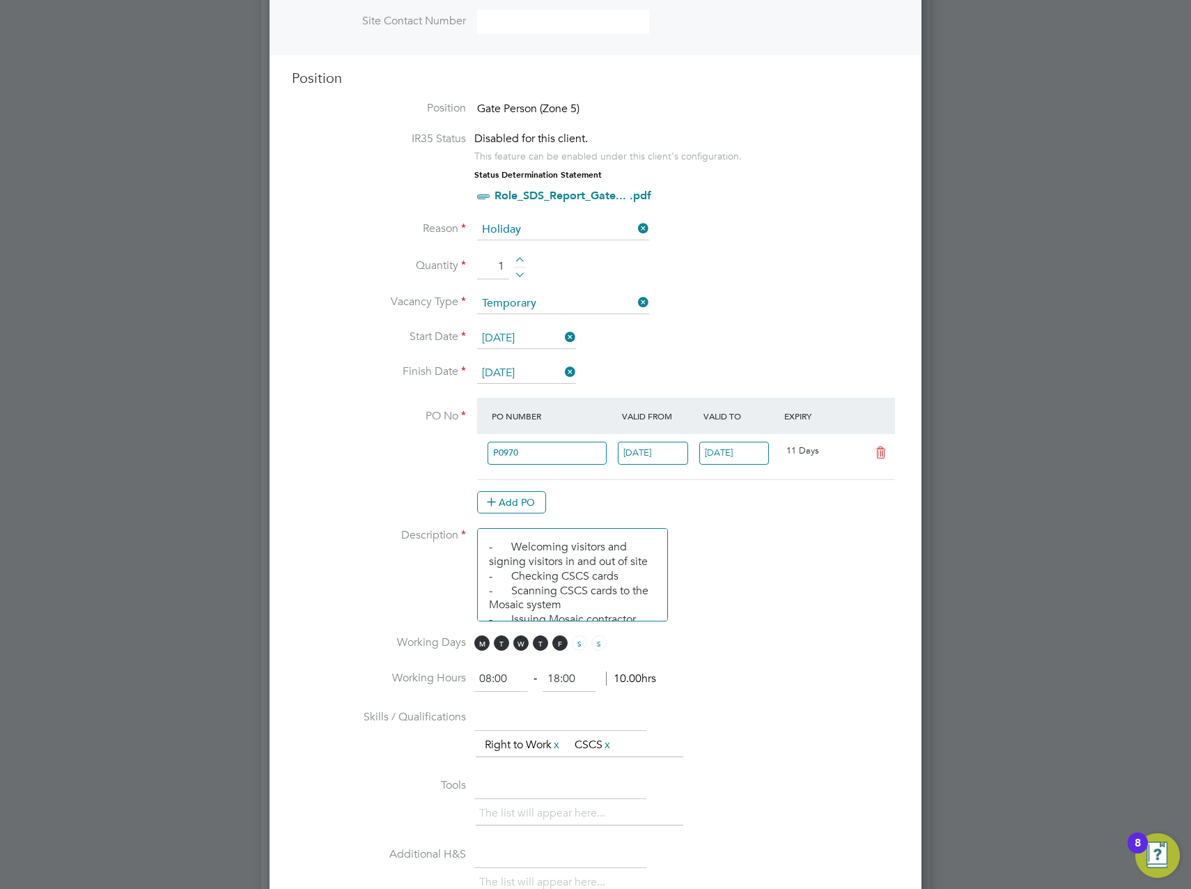
click at [722, 454] on input "[DATE]" at bounding box center [735, 453] width 70 height 23
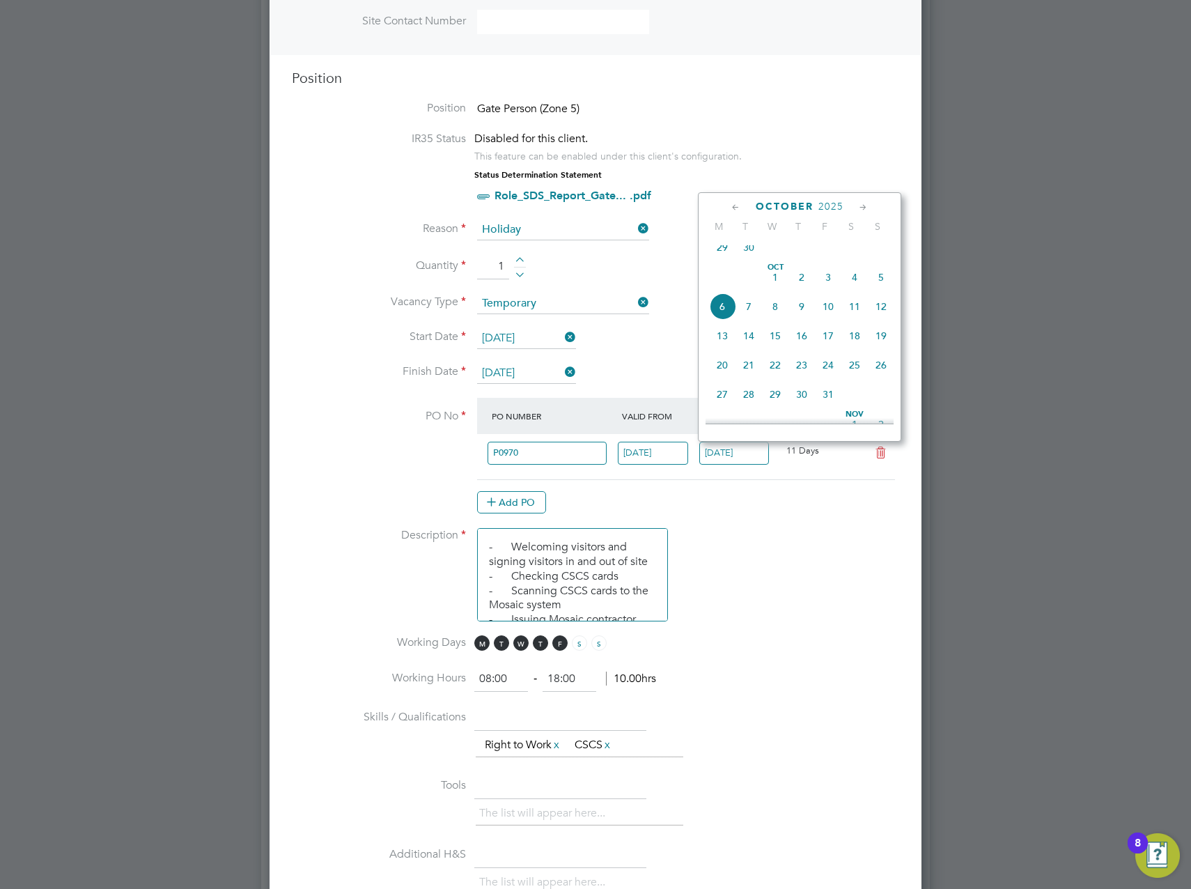
click at [798, 285] on span "2" at bounding box center [802, 277] width 26 height 26
type input "[DATE]"
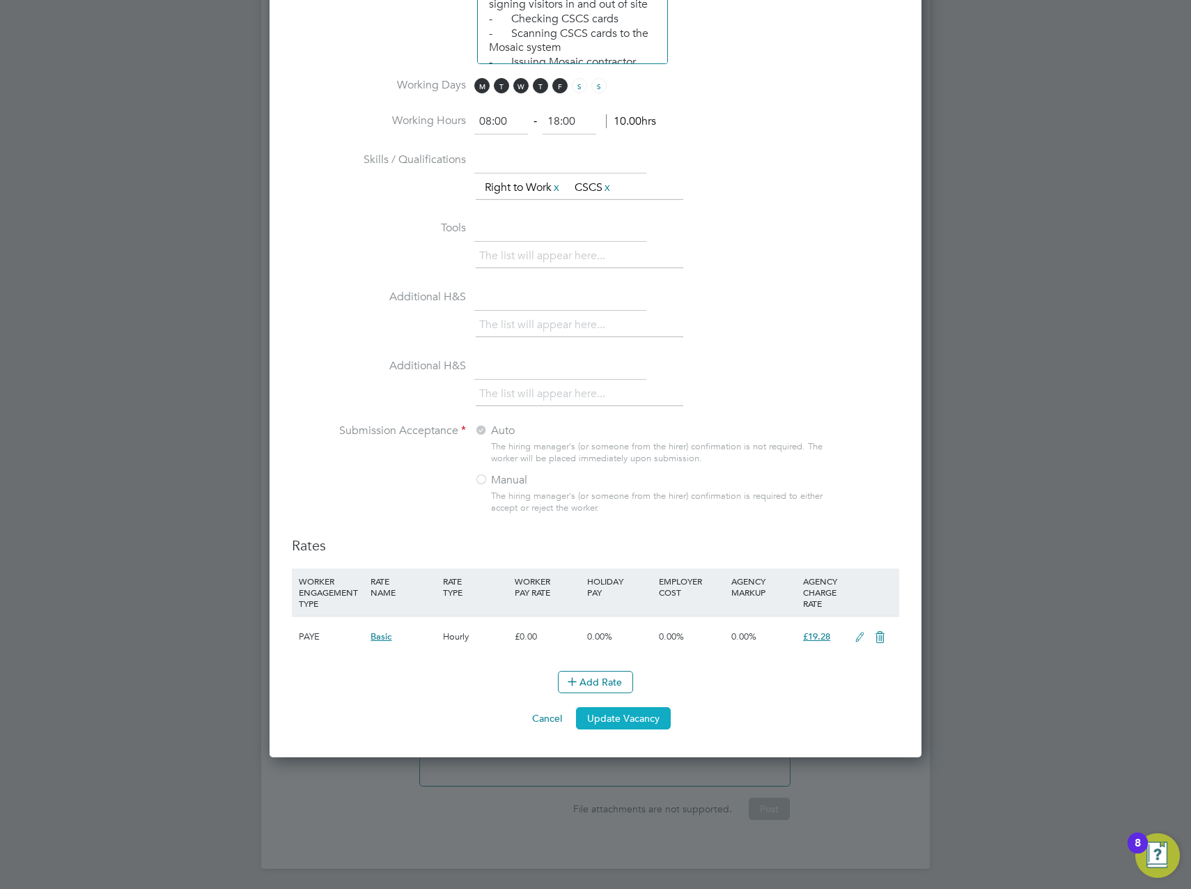
click at [638, 719] on button "Update Vacancy" at bounding box center [623, 718] width 95 height 22
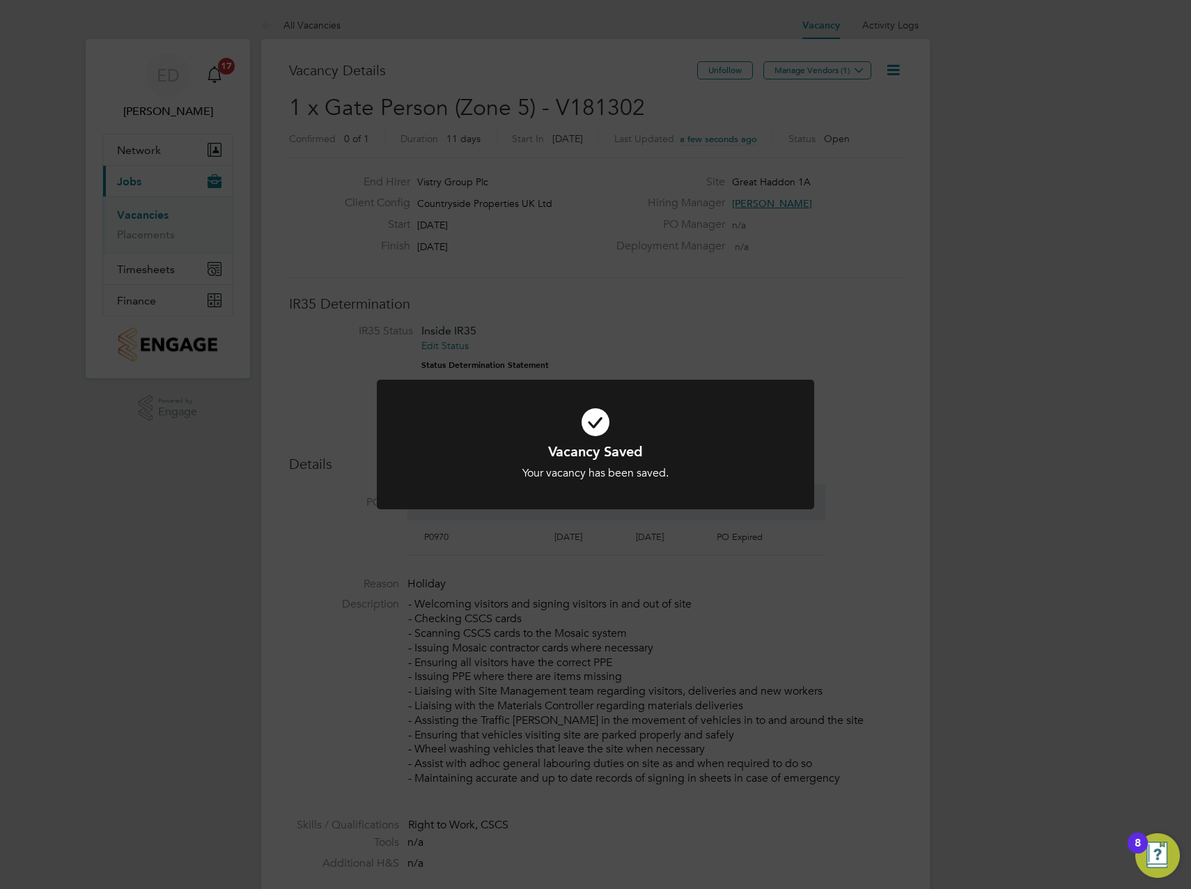
click at [920, 171] on div "Vacancy Saved Your vacancy has been saved. Cancel Okay" at bounding box center [595, 444] width 1191 height 889
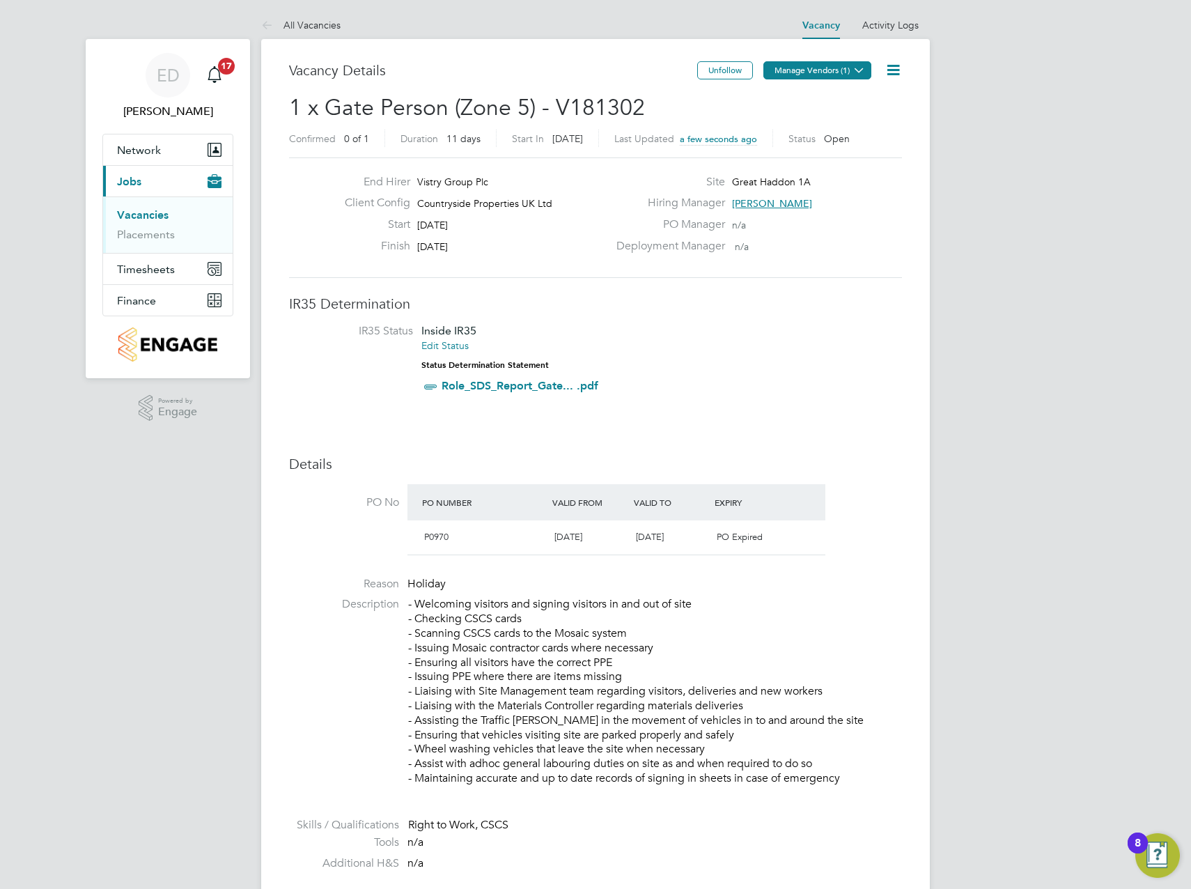
click at [847, 69] on button "Manage Vendors (1)" at bounding box center [818, 70] width 108 height 18
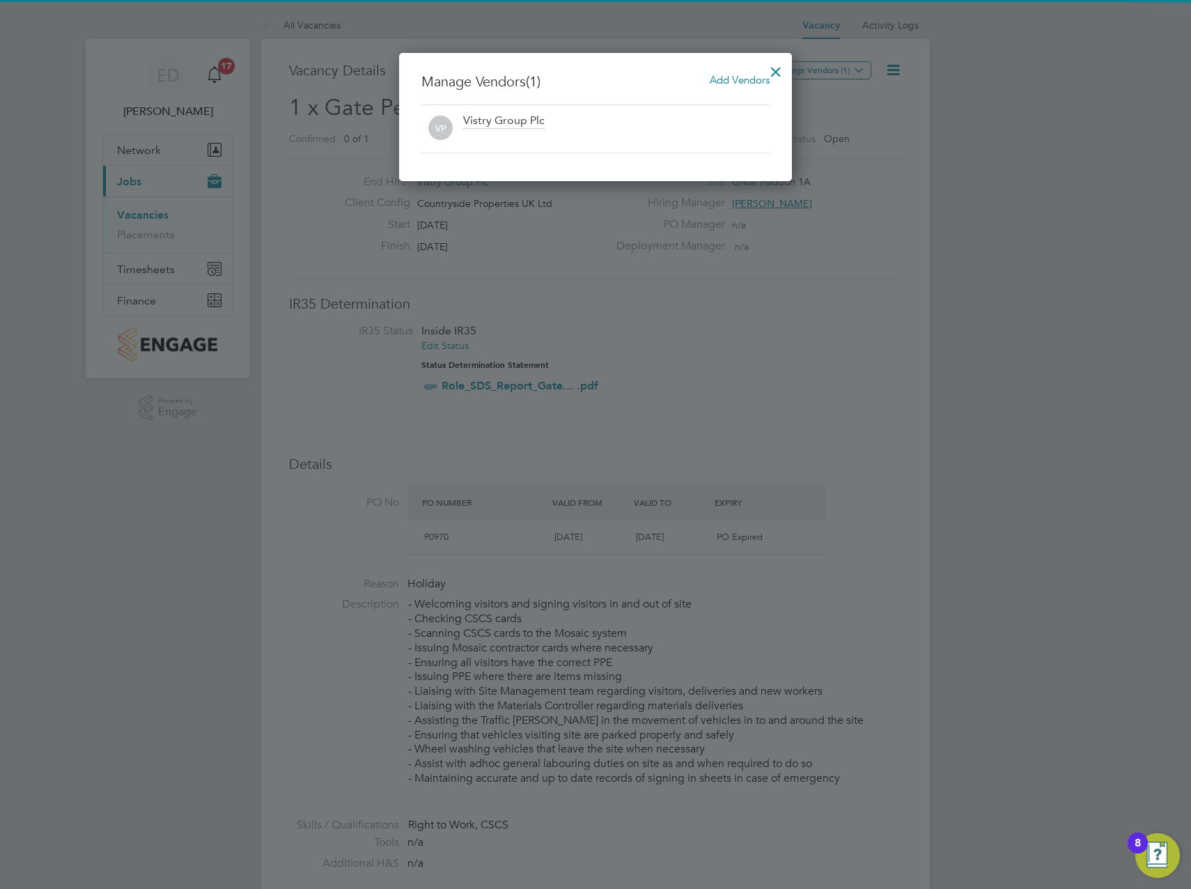
click at [750, 79] on span "Add Vendors" at bounding box center [740, 79] width 60 height 13
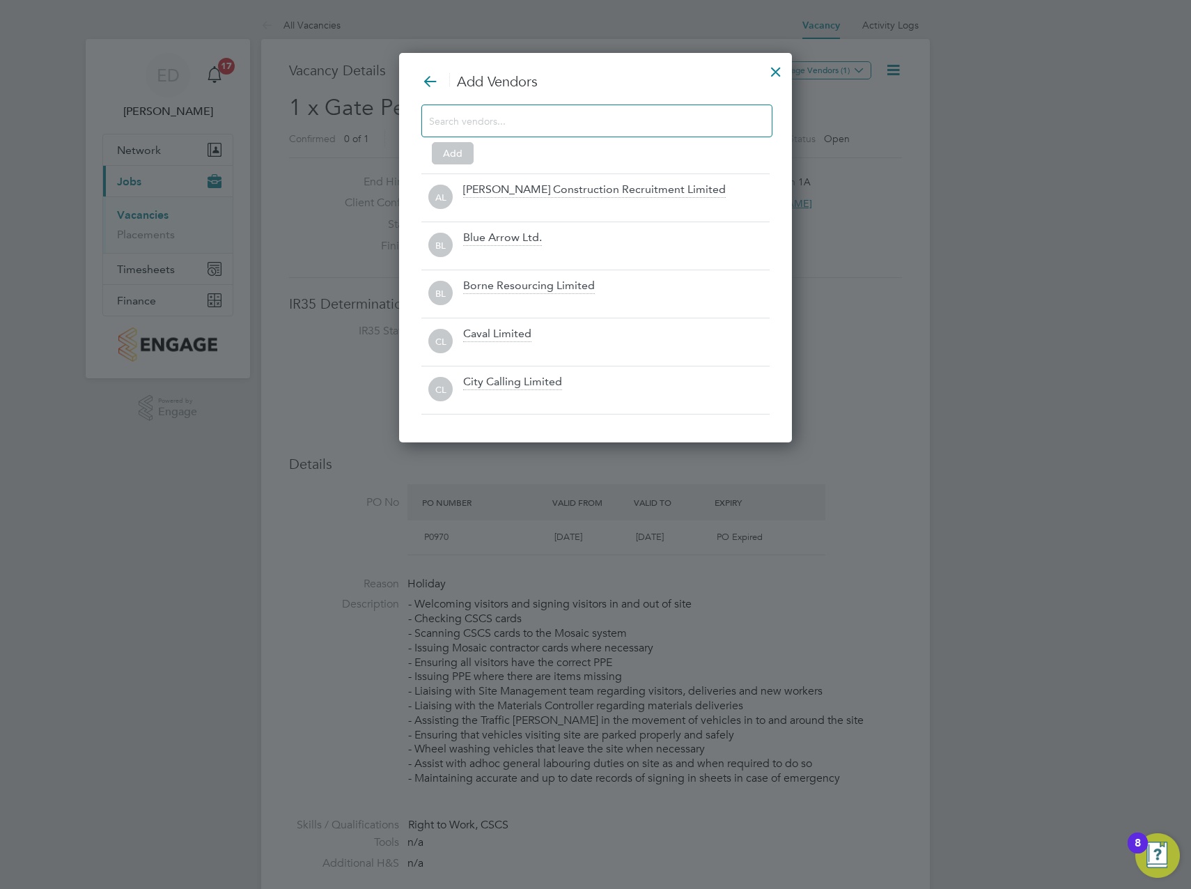
click at [523, 112] on input at bounding box center [586, 120] width 314 height 18
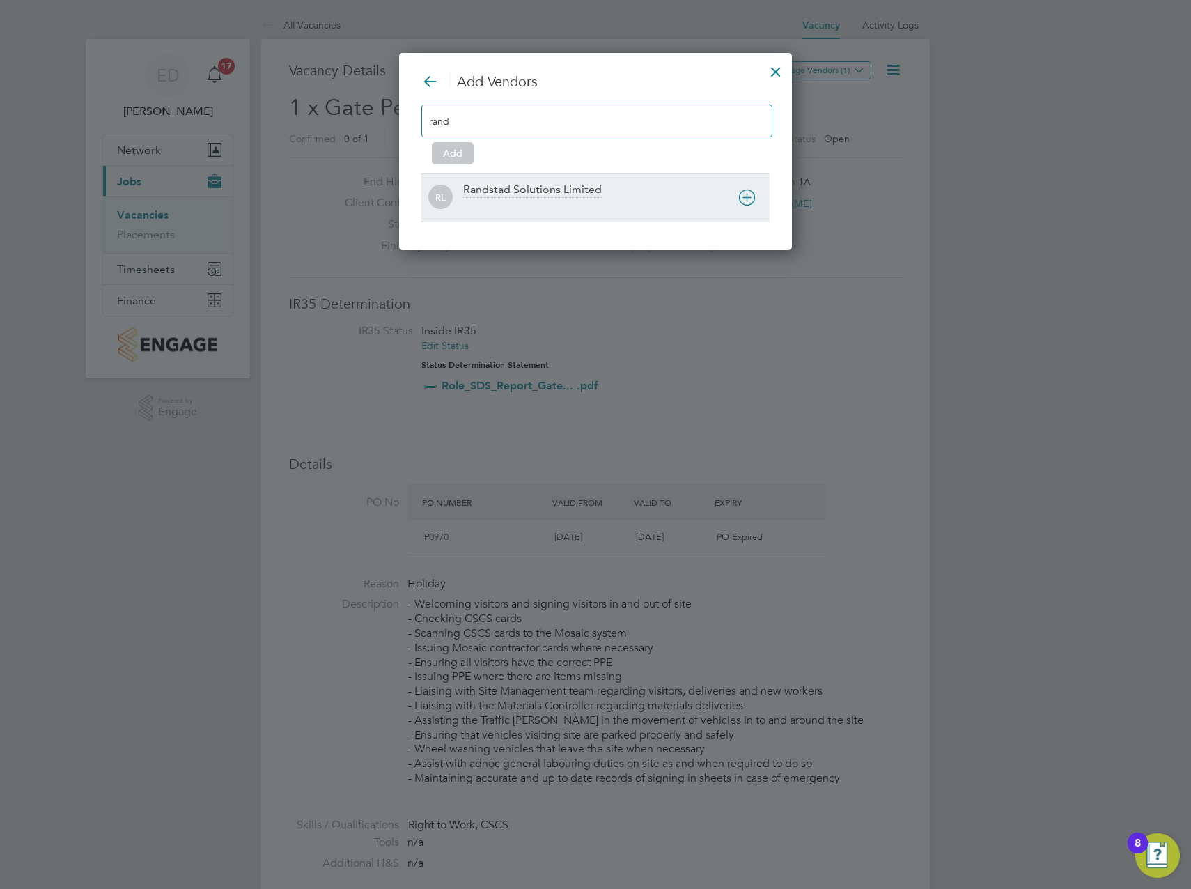
type input "rand"
click at [573, 205] on div at bounding box center [616, 207] width 307 height 14
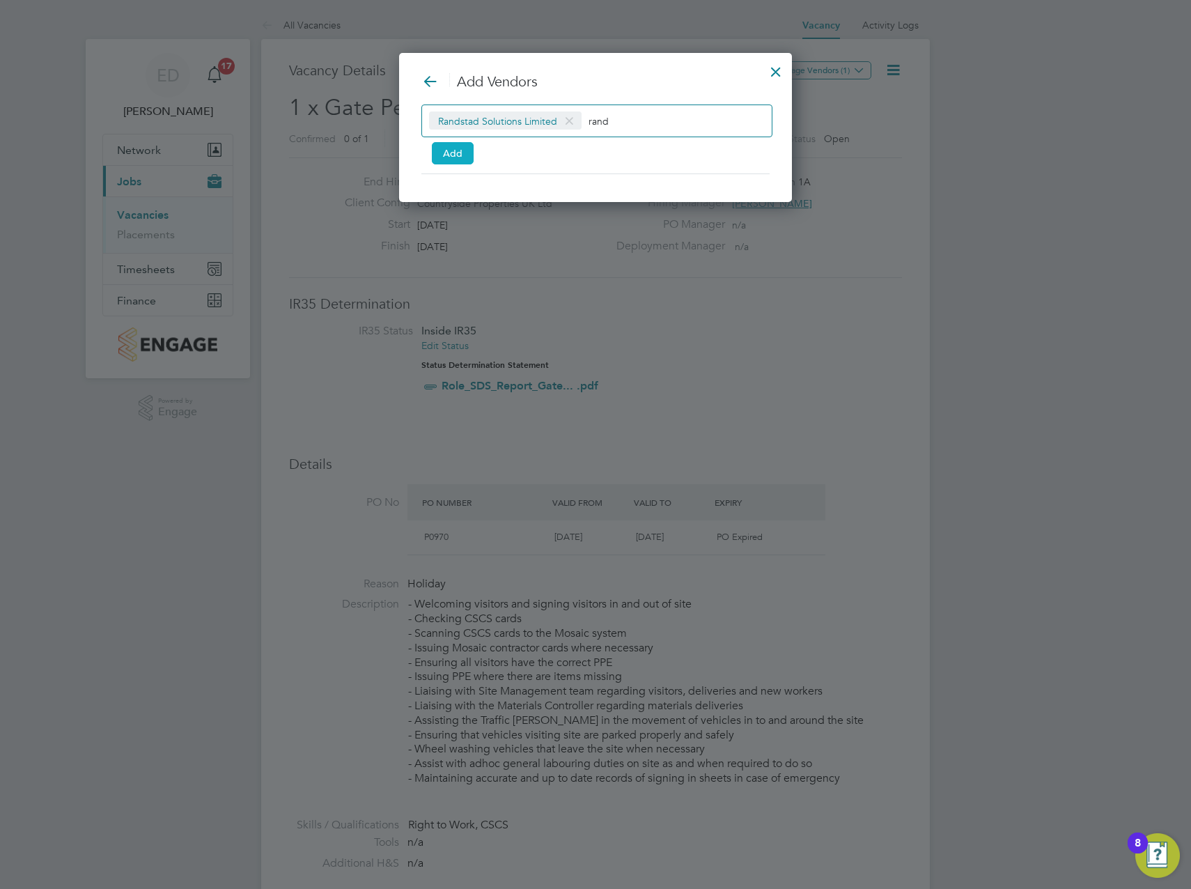
click at [455, 155] on button "Add" at bounding box center [453, 153] width 42 height 22
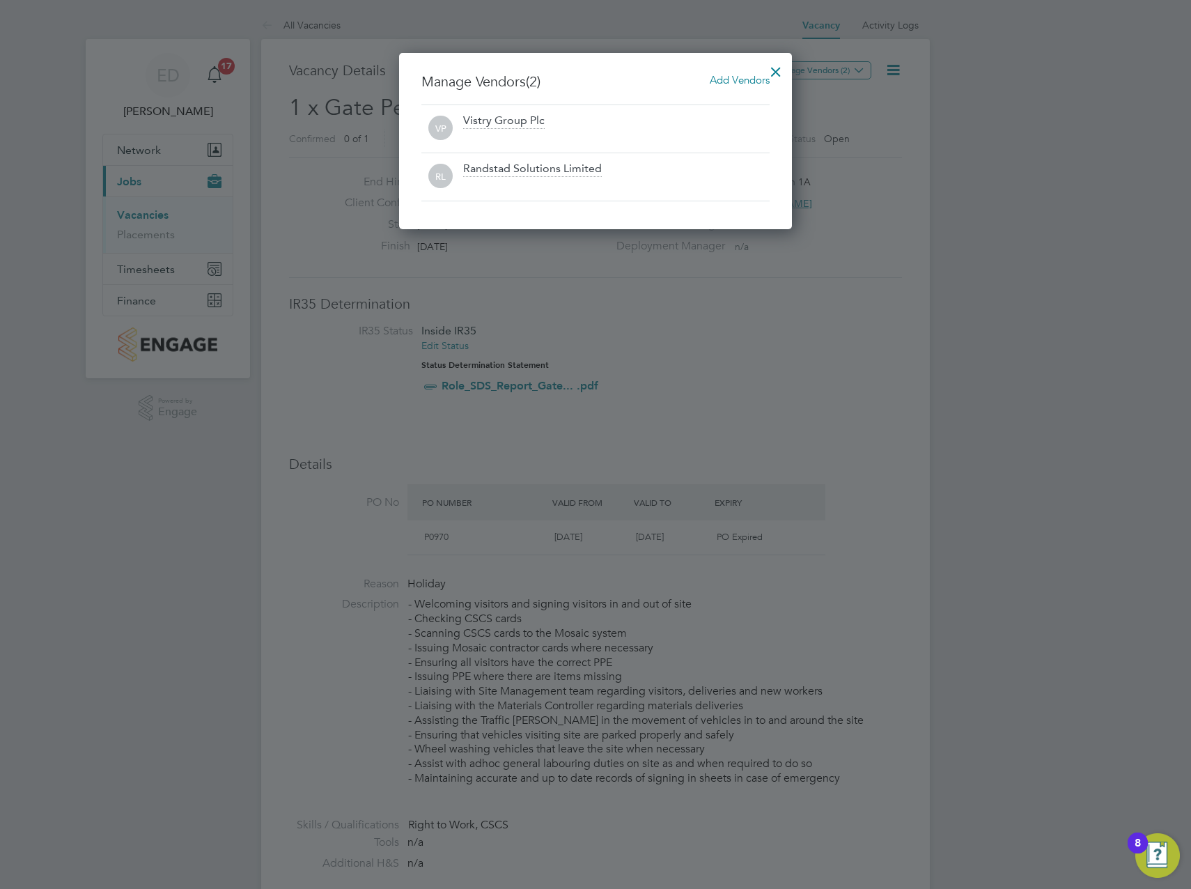
click at [778, 68] on div at bounding box center [776, 68] width 25 height 25
